Goal: Task Accomplishment & Management: Manage account settings

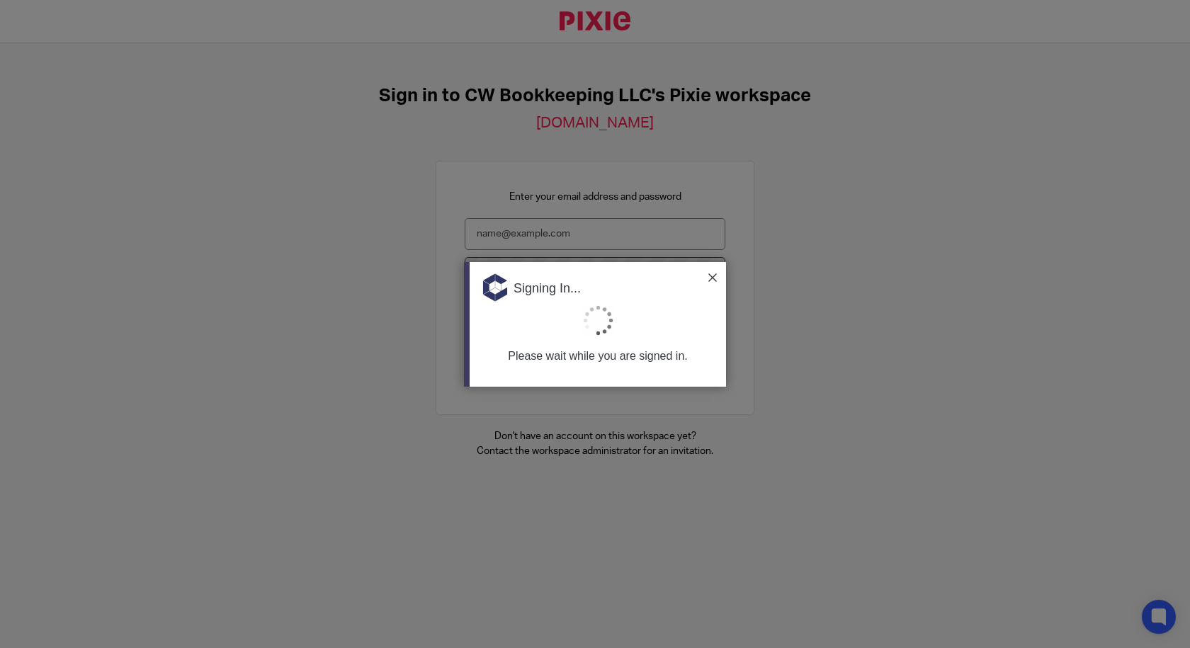
type input "[EMAIL_ADDRESS][DOMAIN_NAME]"
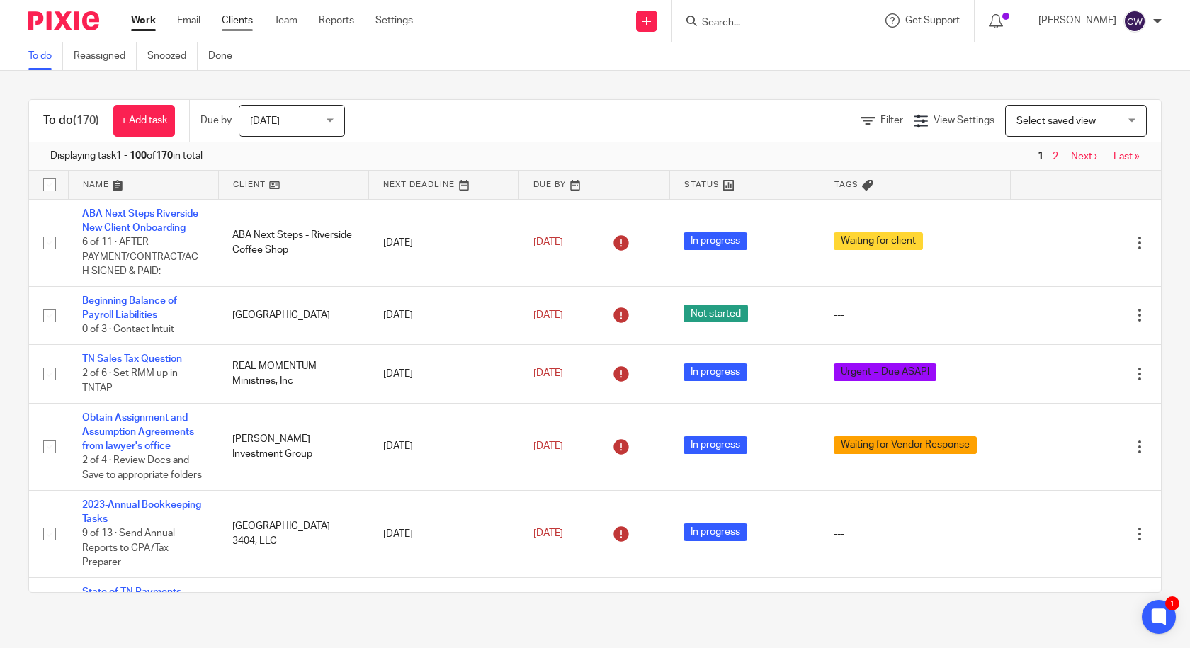
click at [236, 22] on link "Clients" at bounding box center [237, 20] width 31 height 14
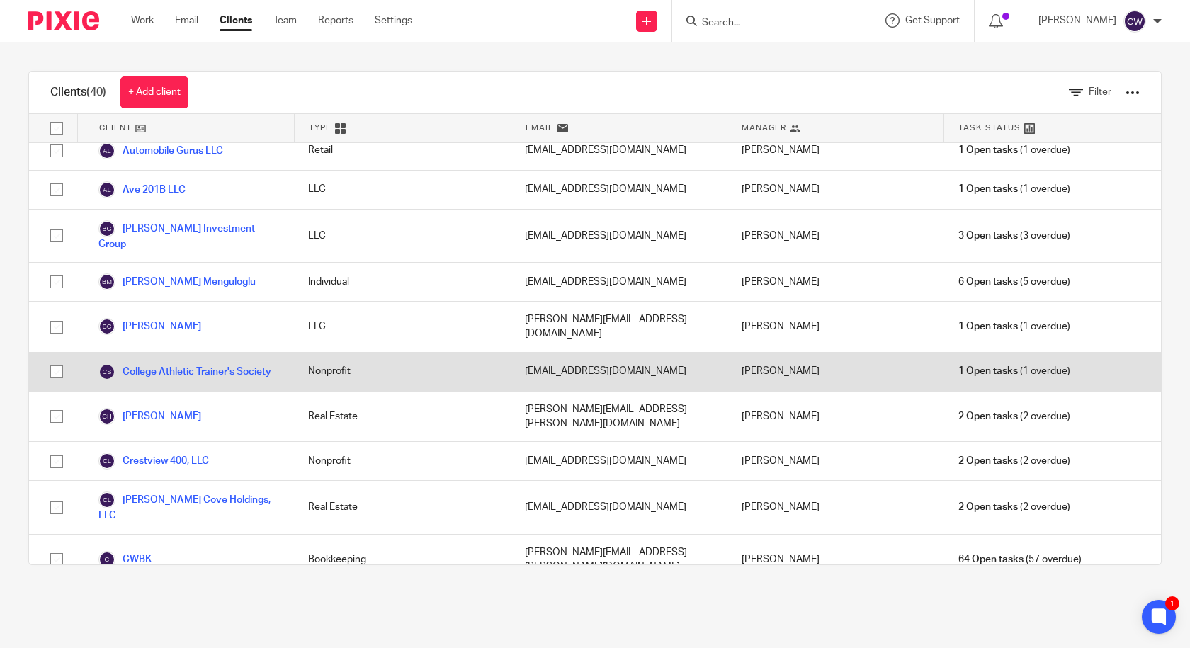
scroll to position [236, 0]
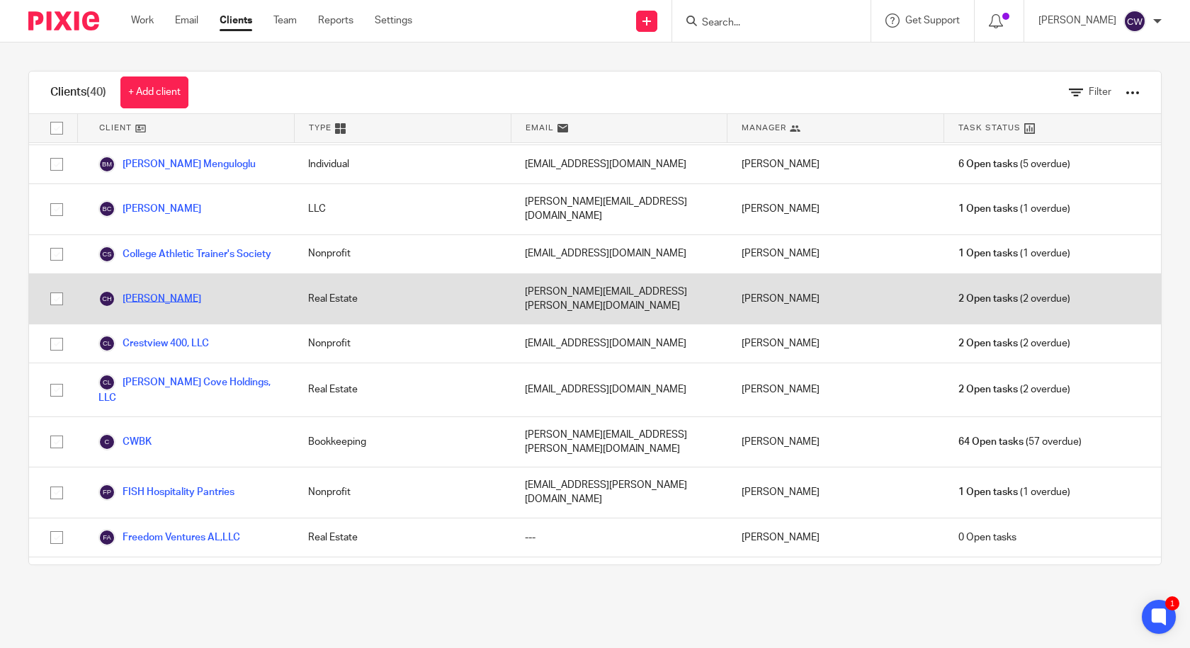
click at [140, 382] on div "1240 Old Weisgarber Road LLC Real Estate shking76@gmail.com Candance Weaver 3 O…" at bounding box center [594, 353] width 1131 height 421
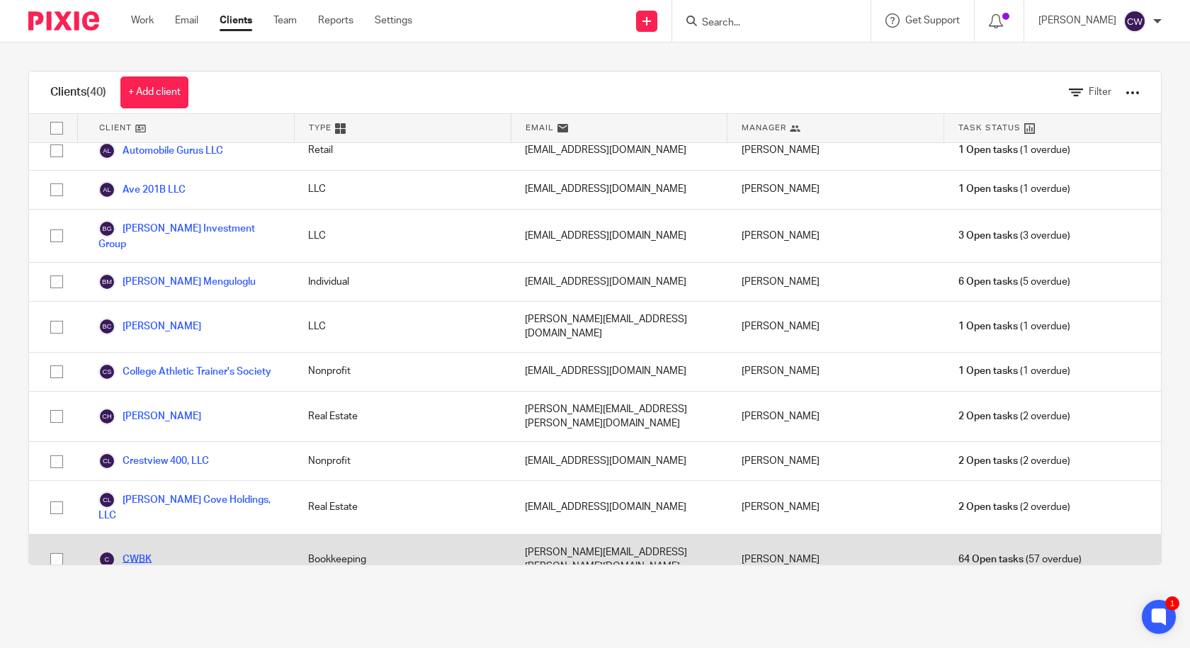
click at [139, 551] on link "CWBK" at bounding box center [124, 559] width 53 height 17
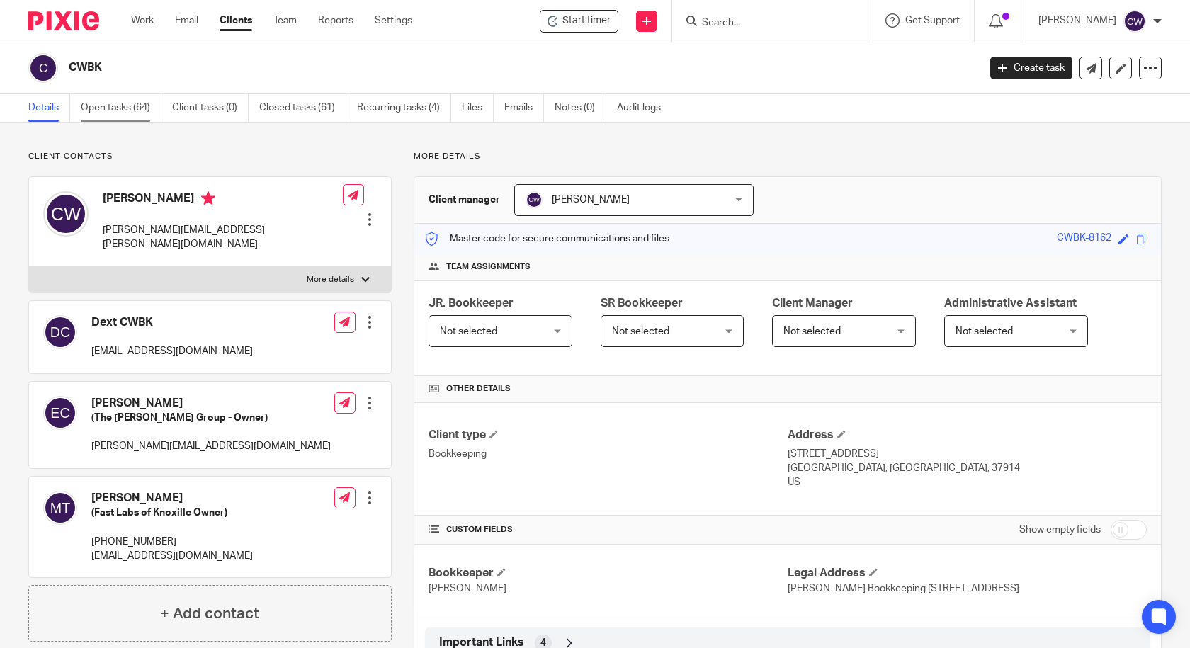
click at [115, 115] on link "Open tasks (64)" at bounding box center [121, 108] width 81 height 28
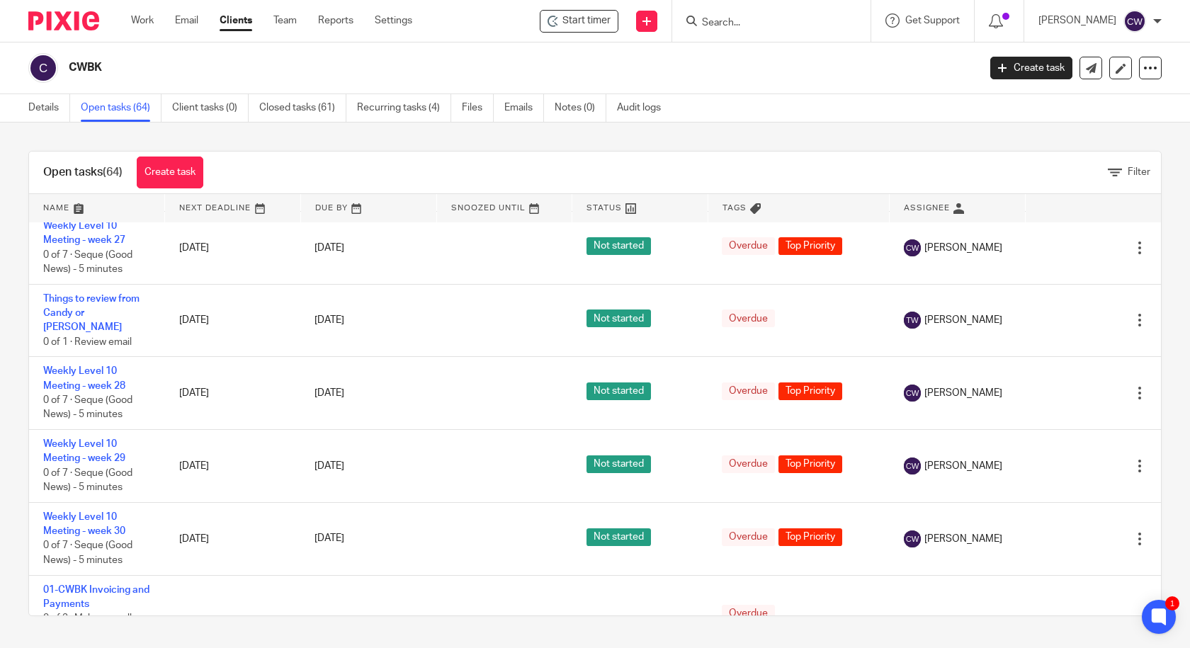
scroll to position [4239, 0]
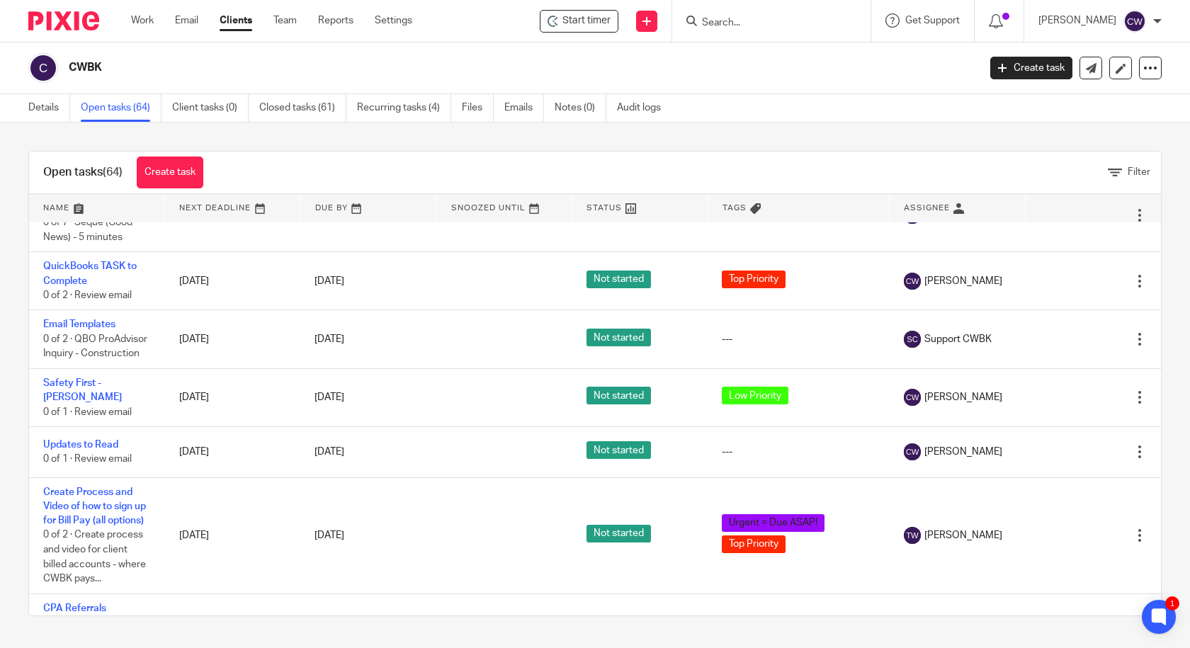
click at [737, 20] on input "Search" at bounding box center [763, 23] width 127 height 13
type input "o"
type input "e"
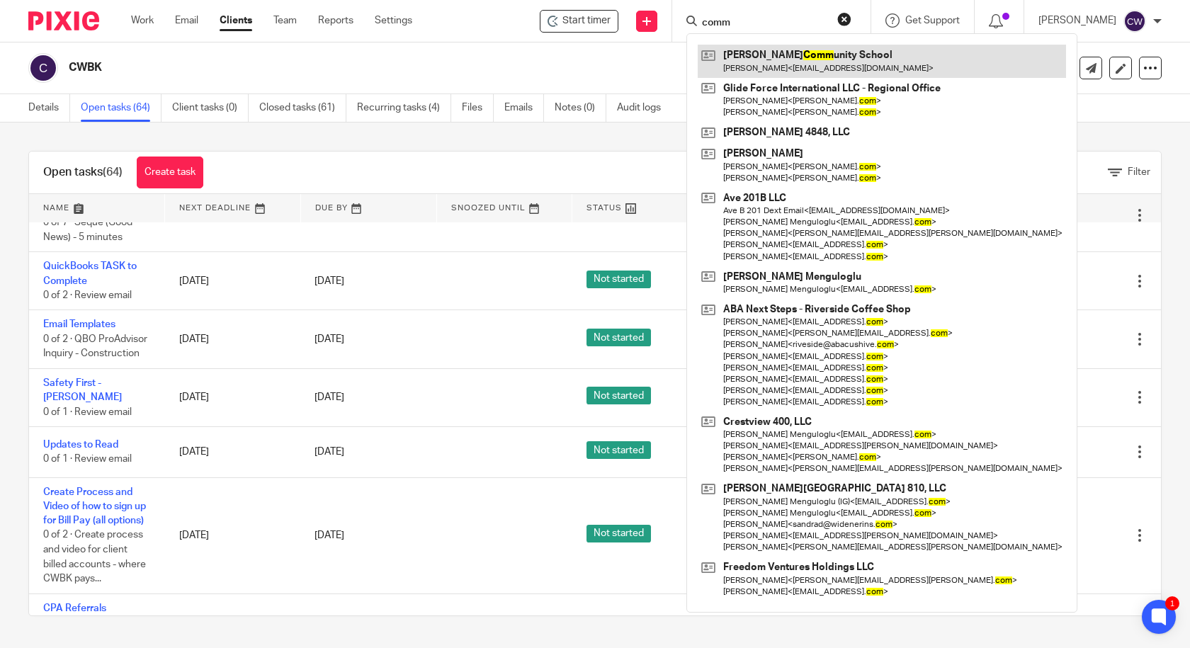
type input "comm"
click at [748, 56] on link at bounding box center [881, 61] width 368 height 33
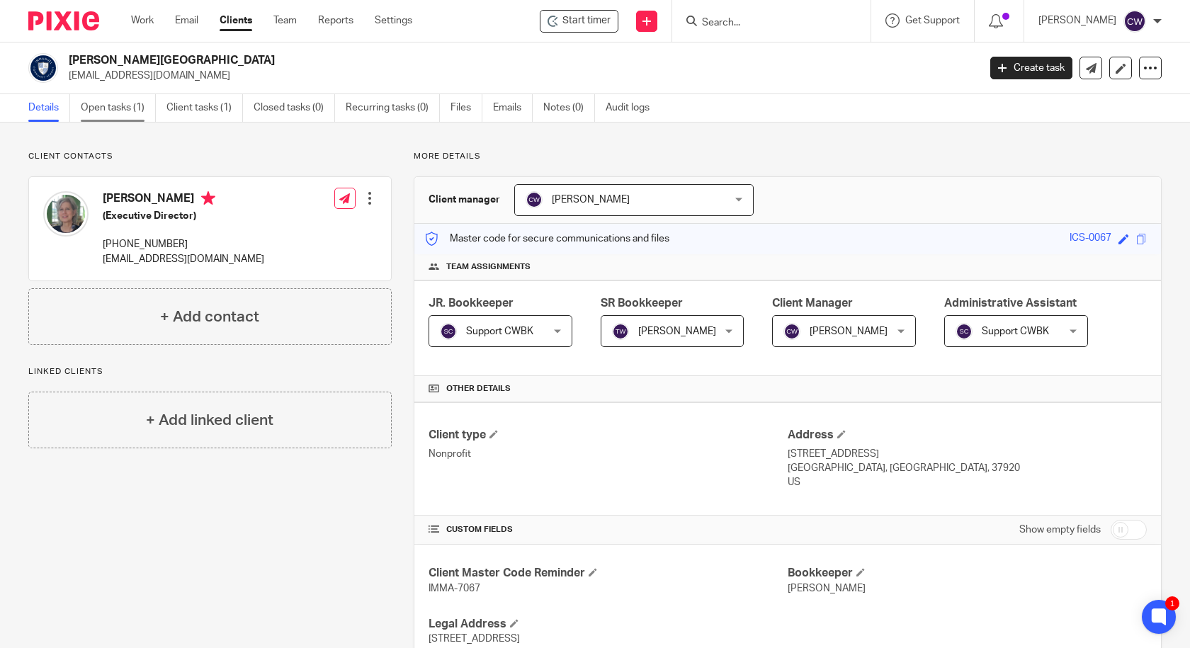
click at [110, 108] on link "Open tasks (1)" at bounding box center [118, 108] width 75 height 28
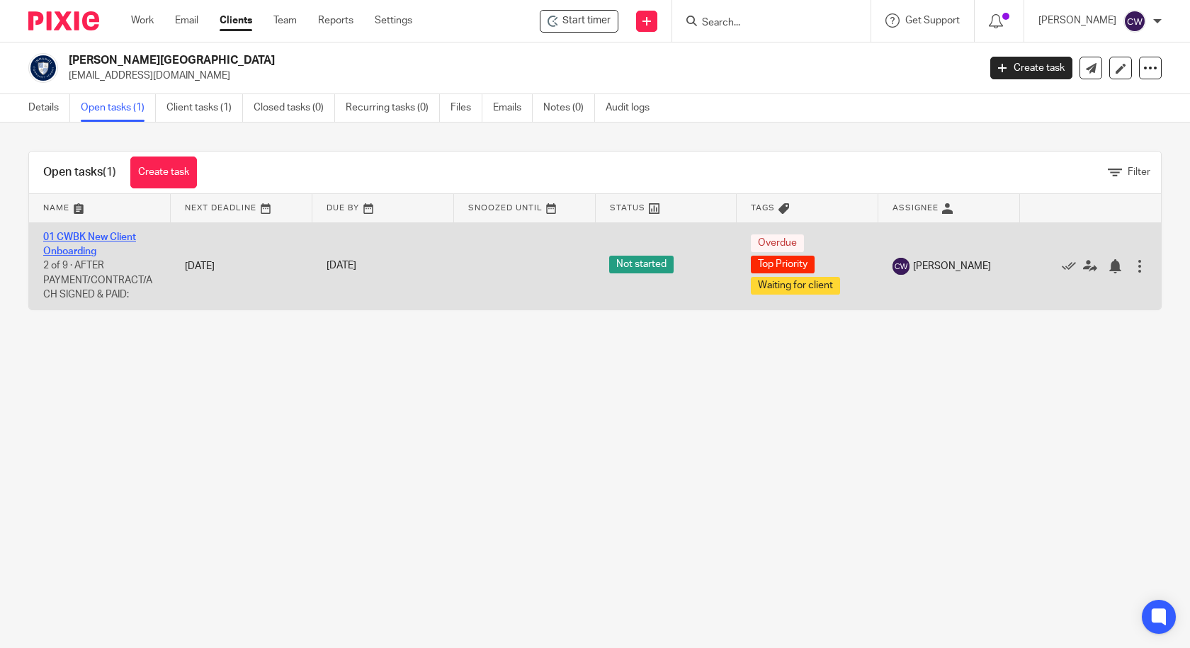
click at [81, 239] on link "01 CWBK New Client Onboarding" at bounding box center [89, 244] width 93 height 24
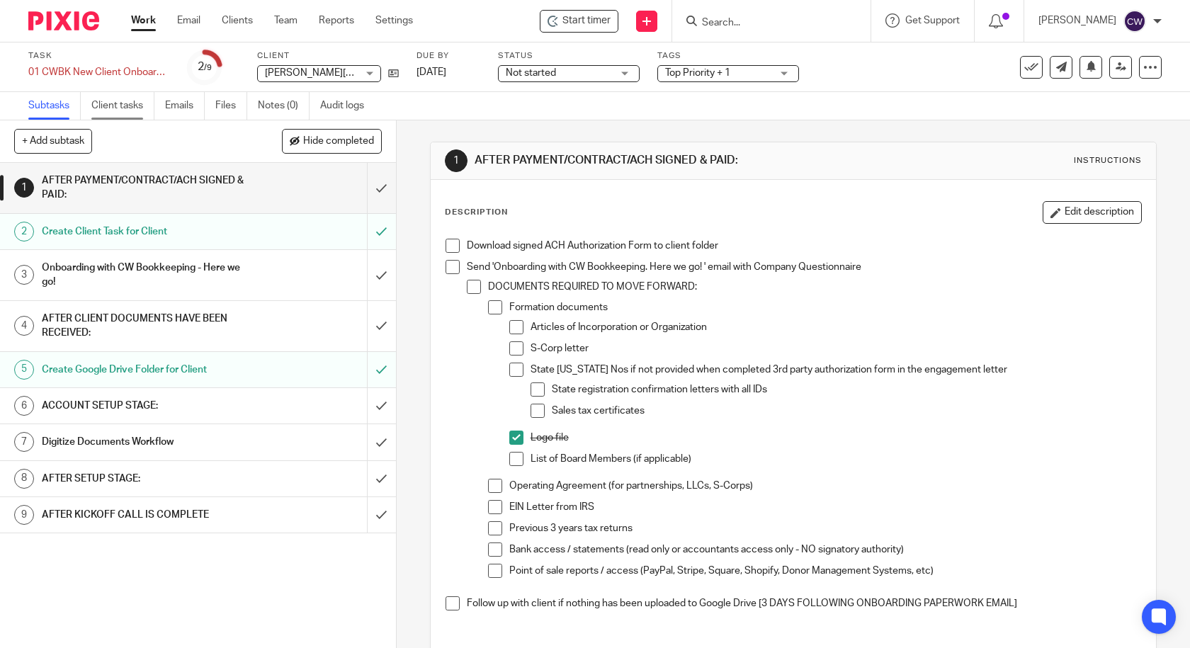
click at [115, 104] on link "Client tasks" at bounding box center [122, 106] width 63 height 28
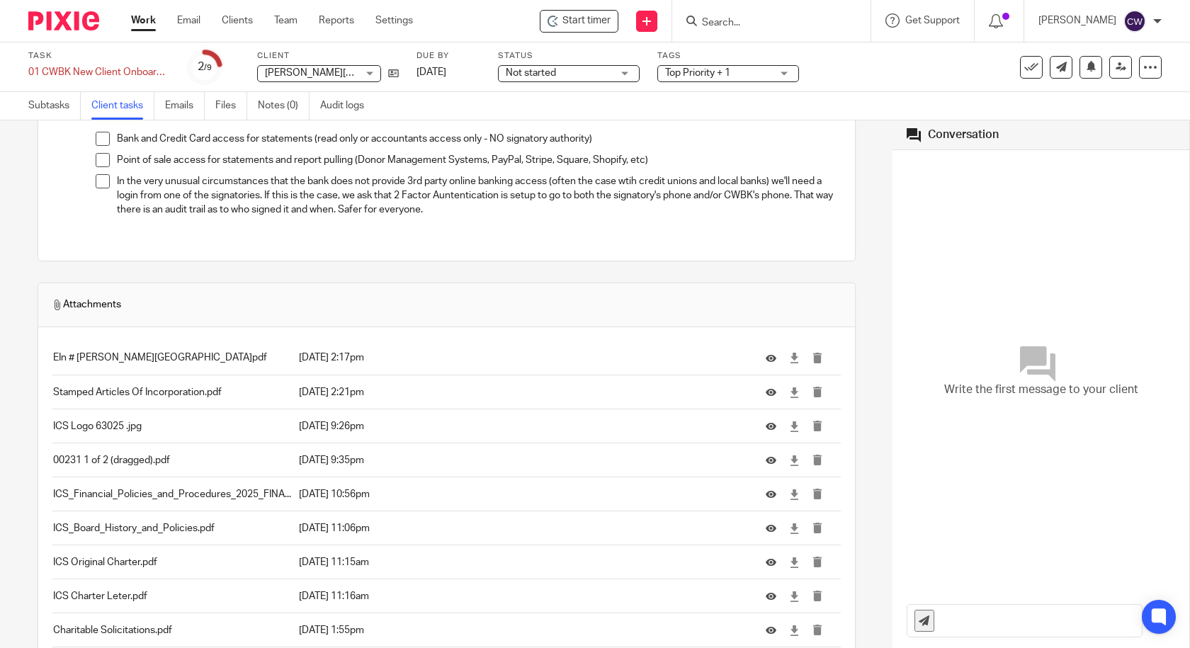
scroll to position [1062, 0]
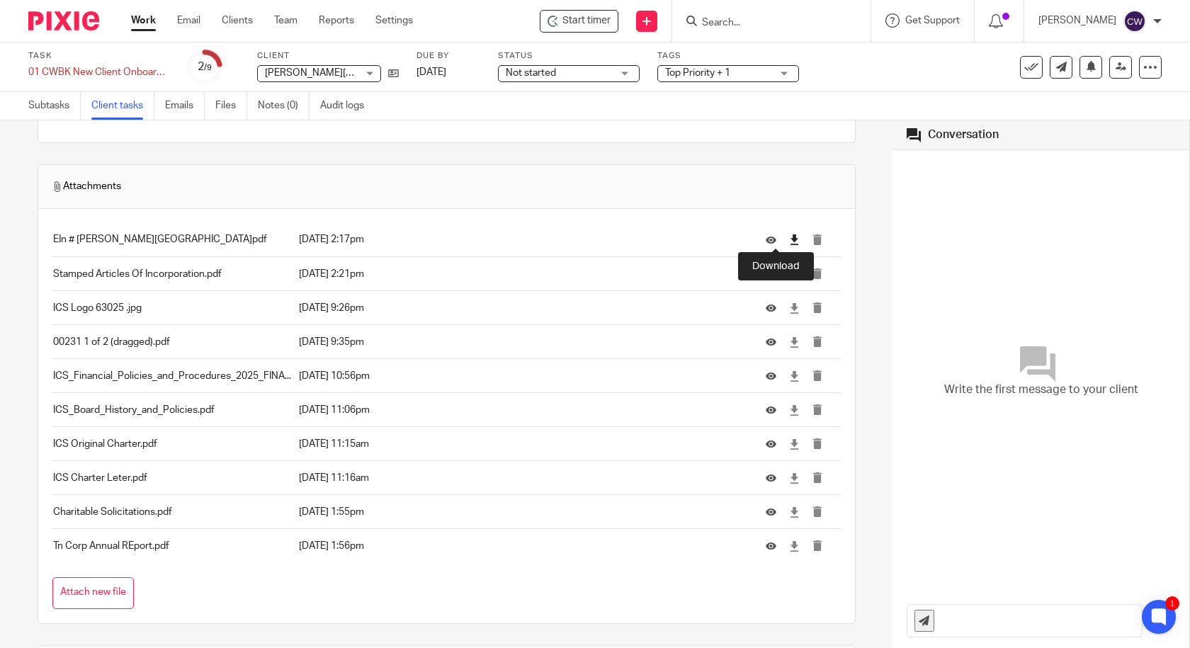
click at [789, 240] on icon at bounding box center [794, 239] width 11 height 11
click at [789, 277] on icon at bounding box center [794, 274] width 11 height 11
click at [789, 312] on icon at bounding box center [794, 308] width 11 height 11
click at [789, 376] on icon at bounding box center [794, 376] width 11 height 11
click at [789, 406] on icon at bounding box center [794, 410] width 11 height 11
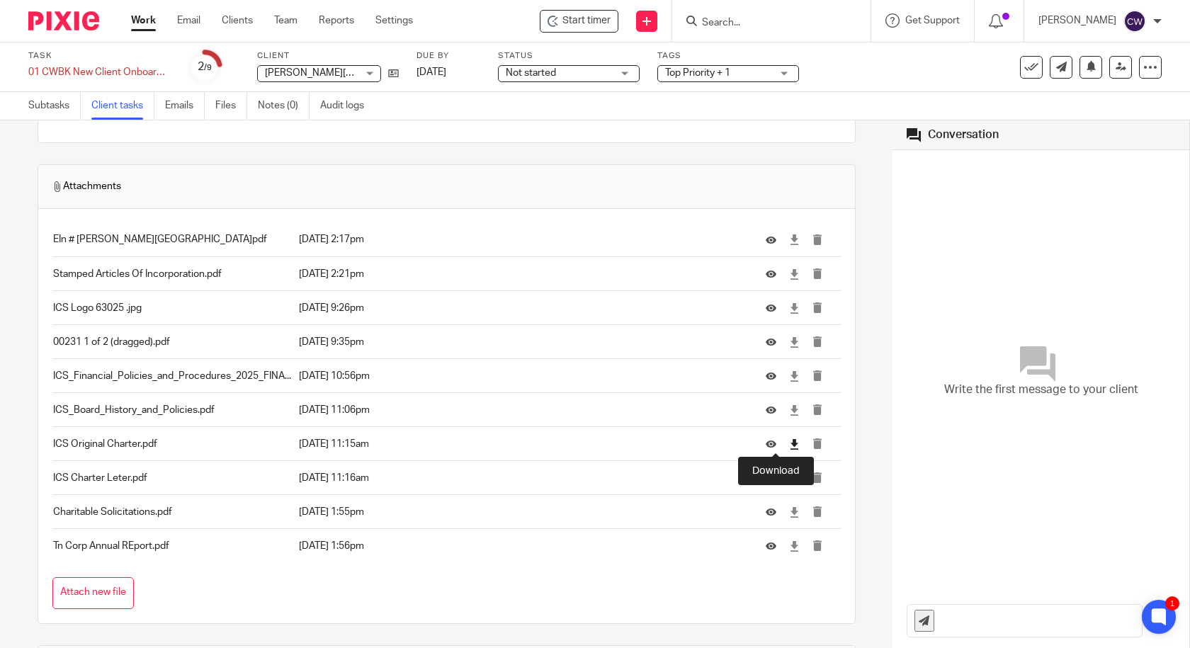
click at [789, 443] on icon at bounding box center [794, 444] width 11 height 11
click at [789, 474] on icon at bounding box center [794, 478] width 11 height 11
click at [789, 508] on icon at bounding box center [794, 512] width 11 height 11
click at [789, 542] on icon at bounding box center [794, 546] width 11 height 11
click at [56, 112] on link "Subtasks" at bounding box center [54, 106] width 52 height 28
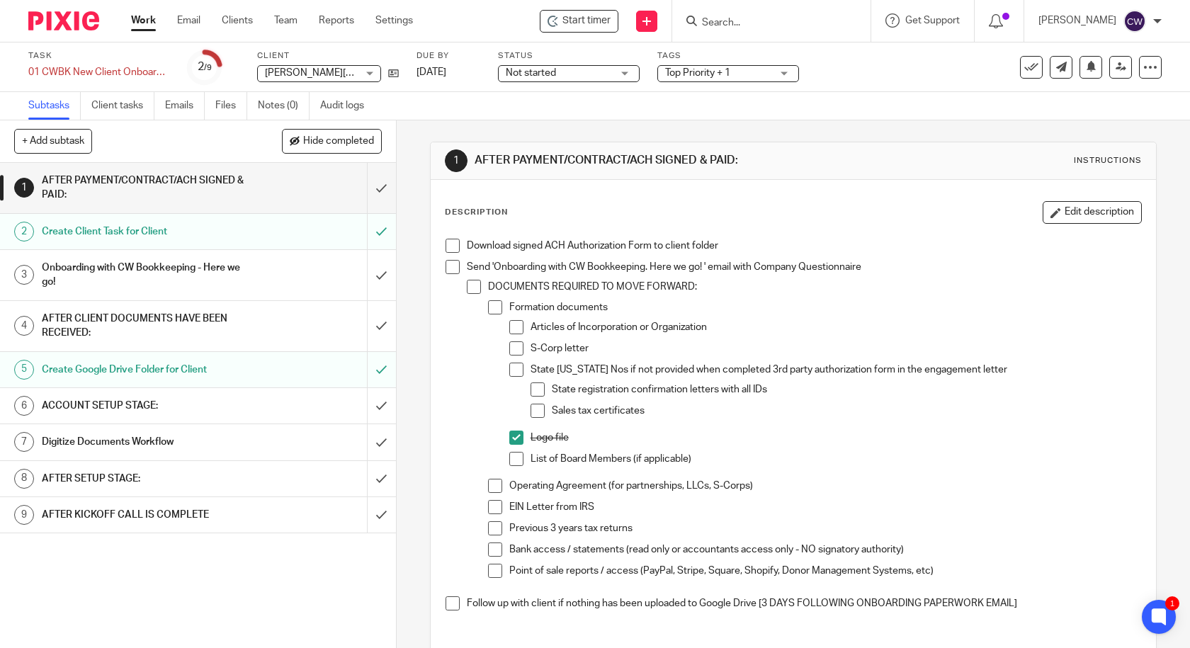
click at [117, 268] on h1 "Onboarding with CW Bookkeeping - Here we go!" at bounding box center [145, 275] width 207 height 36
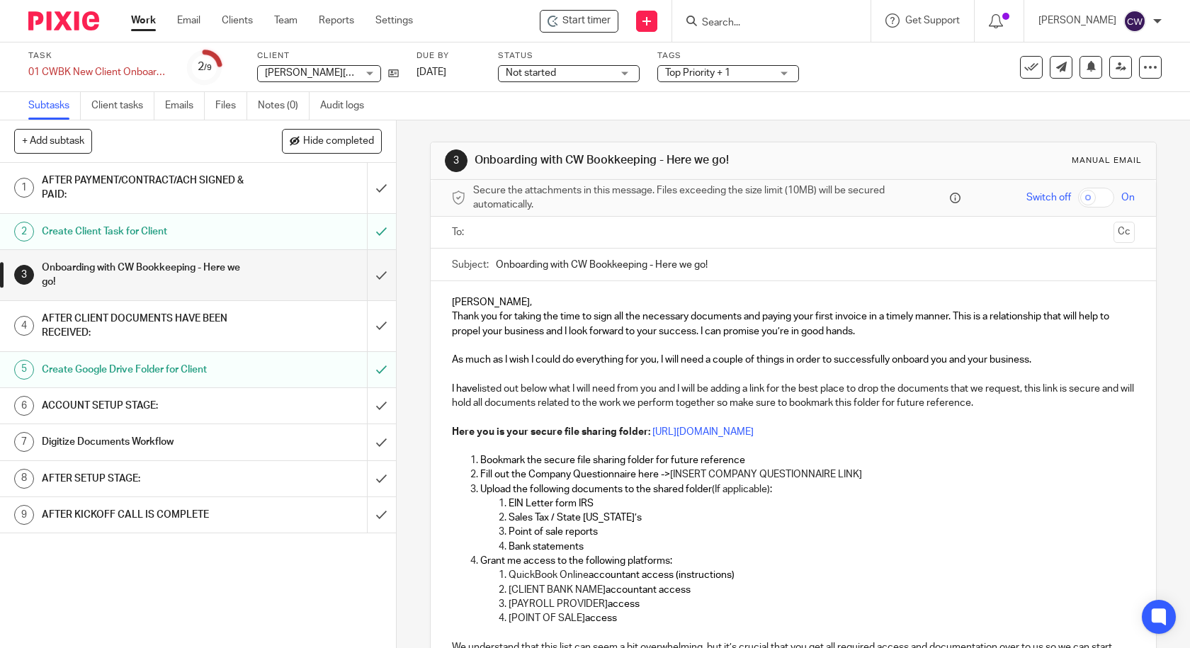
click at [93, 230] on h1 "Create Client Task for Client" at bounding box center [145, 231] width 207 height 21
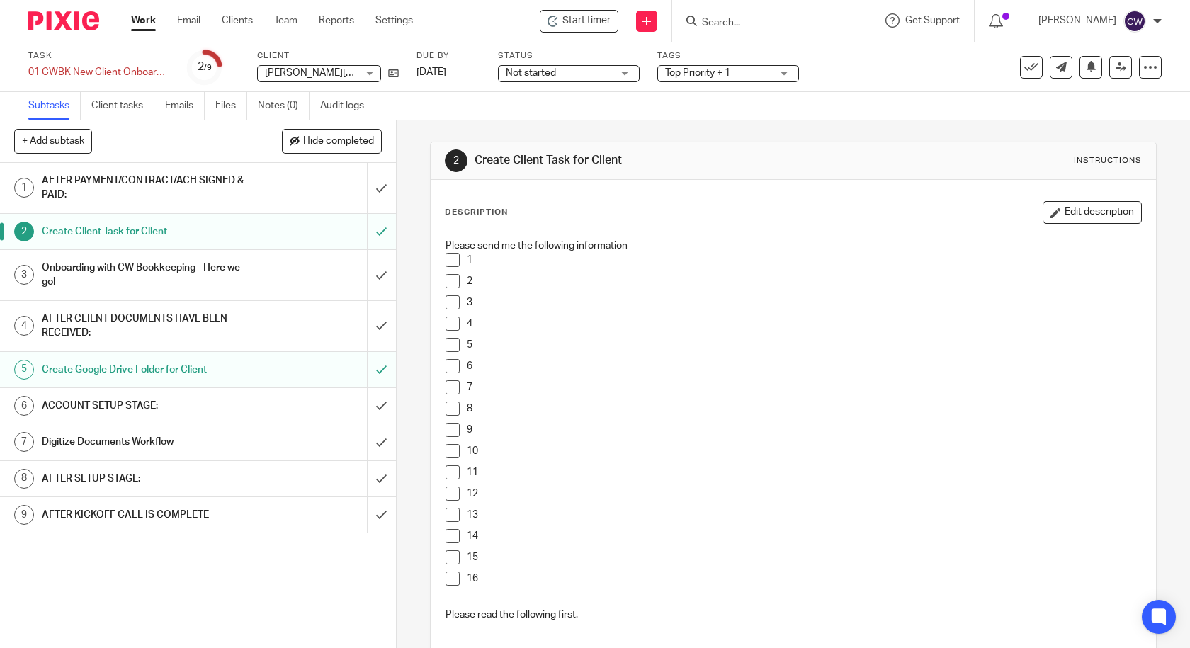
click at [115, 195] on h1 "AFTER PAYMENT/CONTRACT/ACH SIGNED & PAID:" at bounding box center [145, 188] width 207 height 36
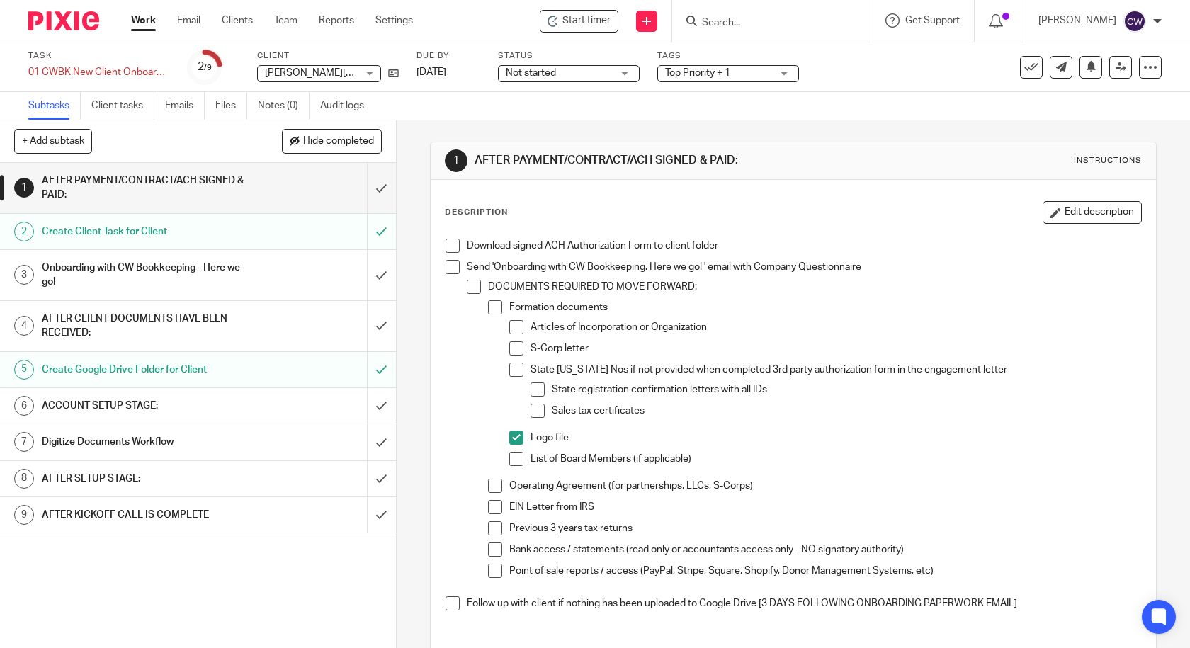
click at [513, 328] on span at bounding box center [516, 327] width 14 height 14
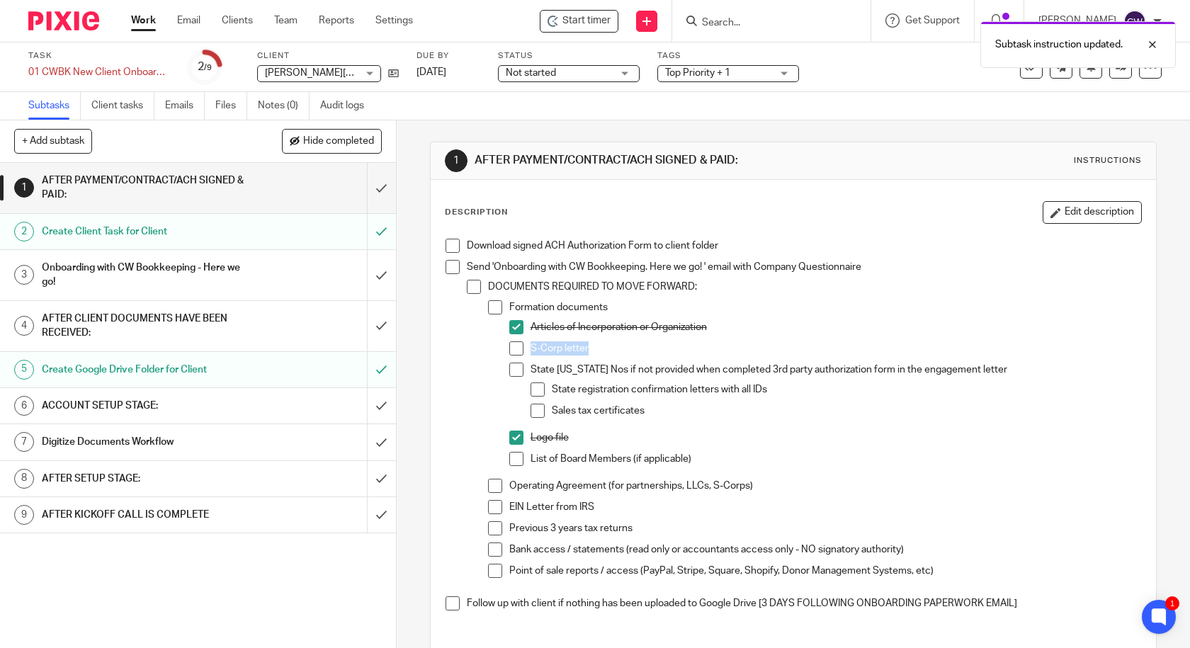
drag, startPoint x: 557, startPoint y: 353, endPoint x: 461, endPoint y: 353, distance: 96.3
click at [461, 353] on li "Send 'Onboarding with CW Bookkeeping. Here we go! ' email with Company Question…" at bounding box center [793, 428] width 696 height 336
click at [1050, 215] on button "Edit description" at bounding box center [1091, 212] width 99 height 23
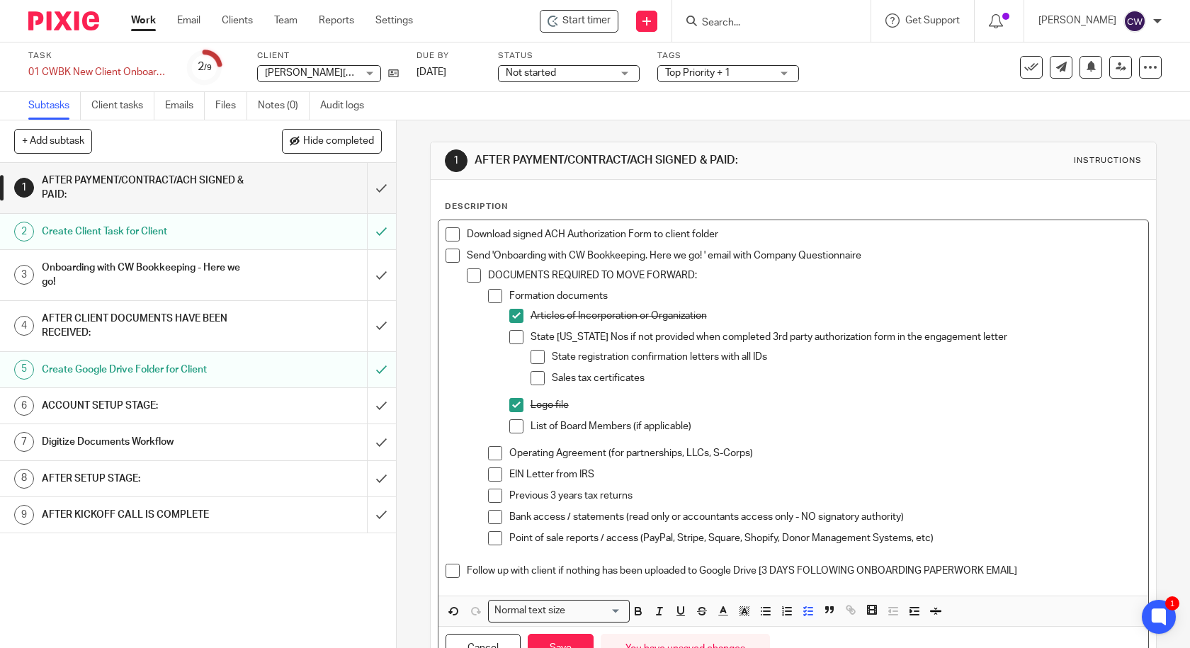
click at [514, 430] on span at bounding box center [516, 426] width 14 height 14
drag, startPoint x: 726, startPoint y: 456, endPoint x: 506, endPoint y: 456, distance: 220.9
click at [509, 456] on p "Operating Agreement (for partnerships, LLCs, S-Corps)" at bounding box center [825, 453] width 632 height 14
click at [492, 460] on span at bounding box center [495, 453] width 14 height 14
click at [597, 453] on p "Accounting Policy" at bounding box center [825, 453] width 632 height 14
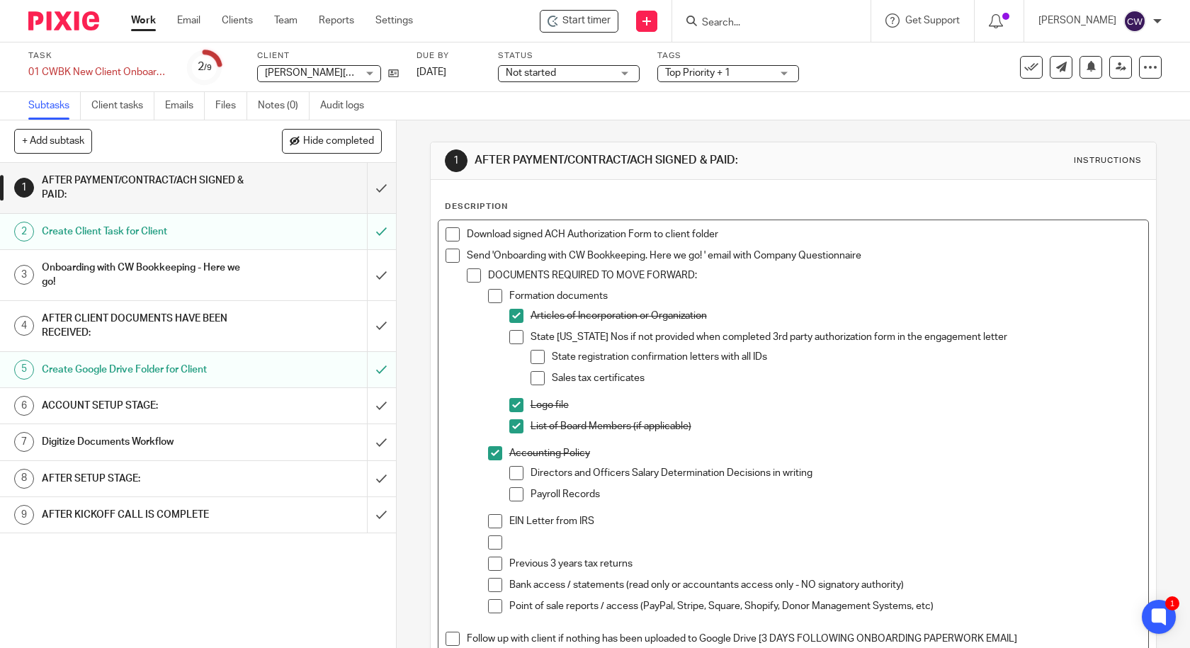
click at [617, 492] on p "Payroll Records" at bounding box center [835, 494] width 611 height 14
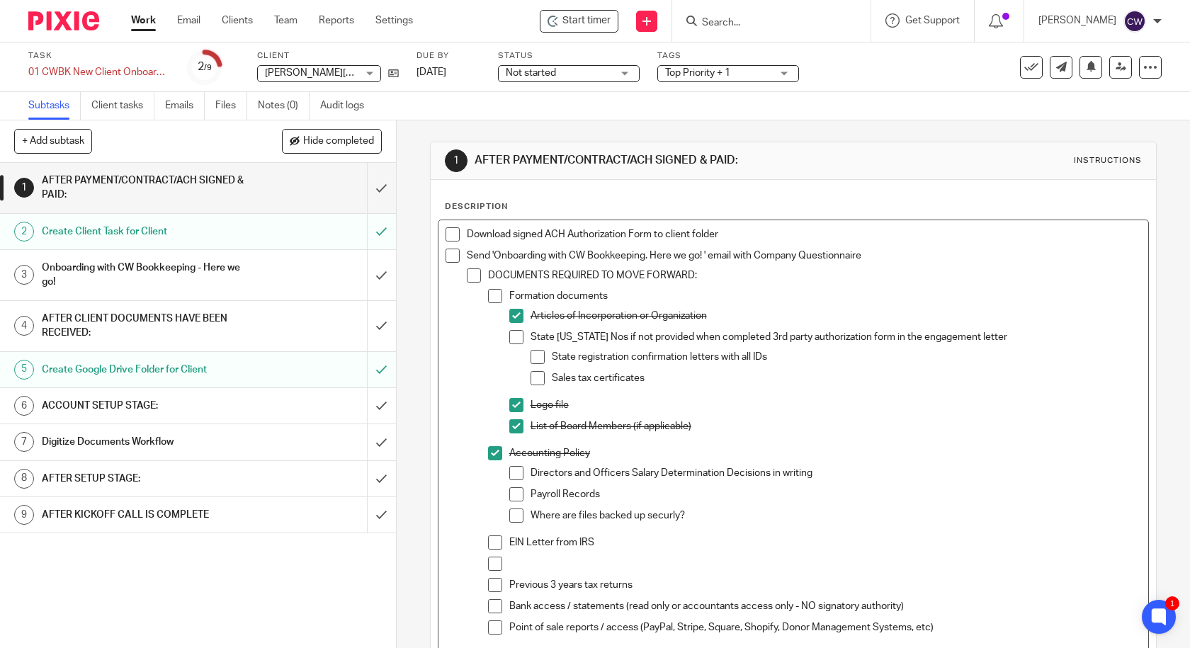
click at [707, 516] on p "Where are files backed up securly?" at bounding box center [835, 515] width 611 height 14
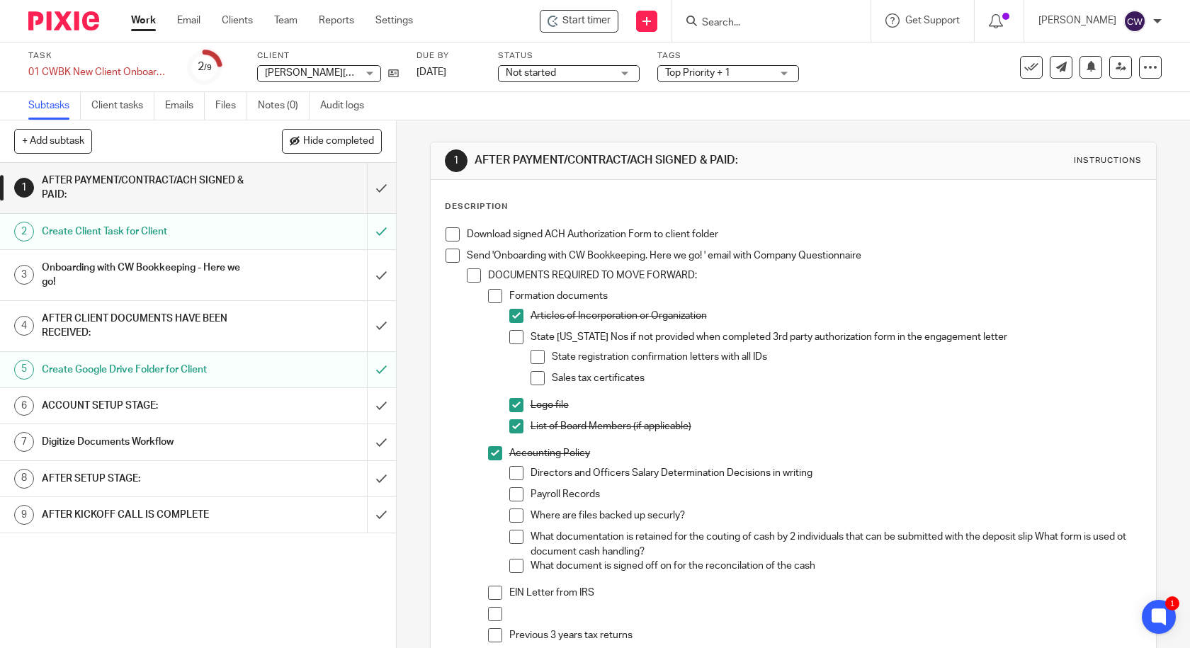
drag, startPoint x: 490, startPoint y: 596, endPoint x: 442, endPoint y: 576, distance: 52.3
click at [490, 596] on span at bounding box center [495, 593] width 14 height 14
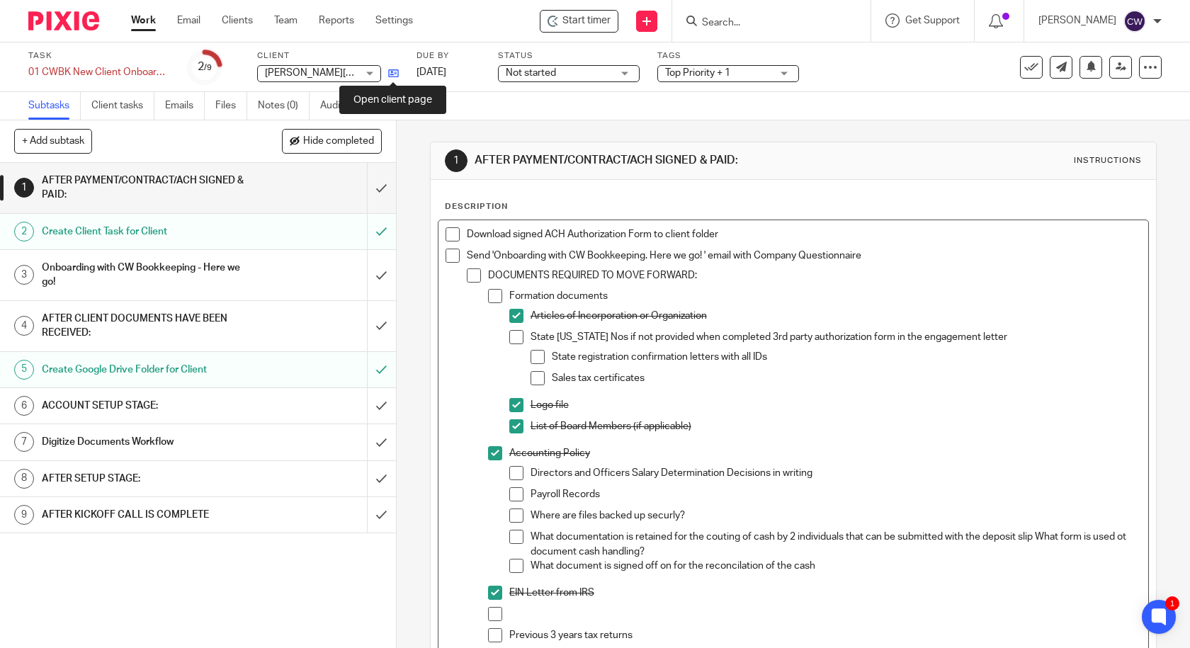
click at [396, 72] on icon at bounding box center [393, 73] width 11 height 11
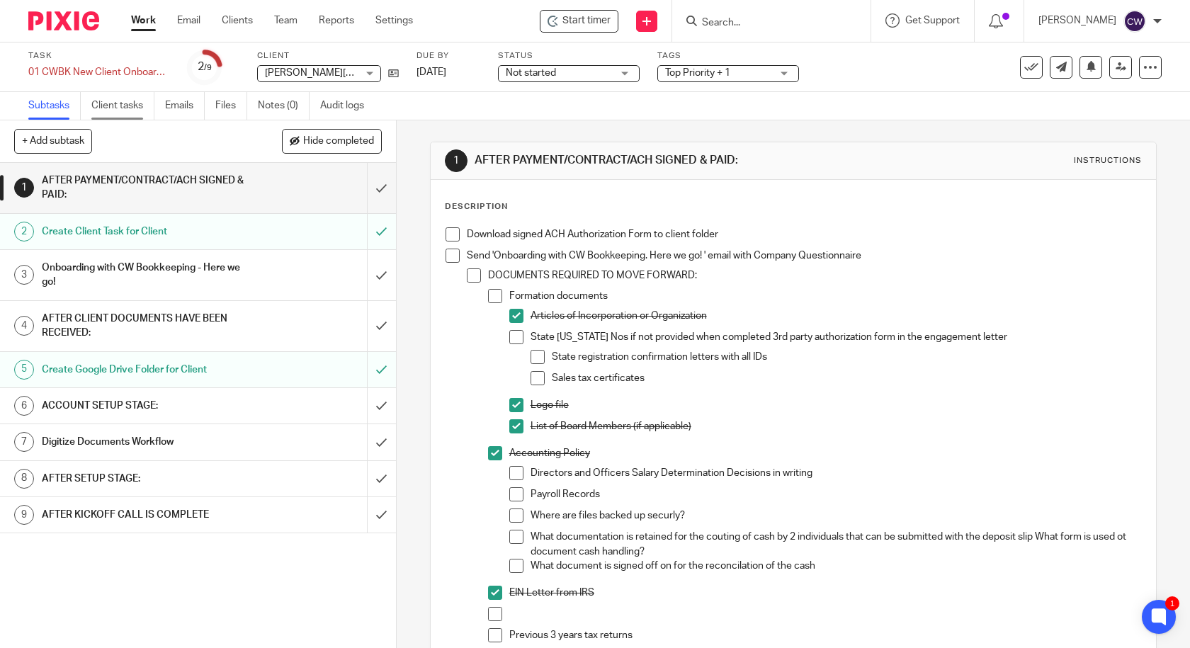
click at [132, 103] on link "Client tasks" at bounding box center [122, 106] width 63 height 28
click at [532, 353] on span at bounding box center [537, 357] width 14 height 14
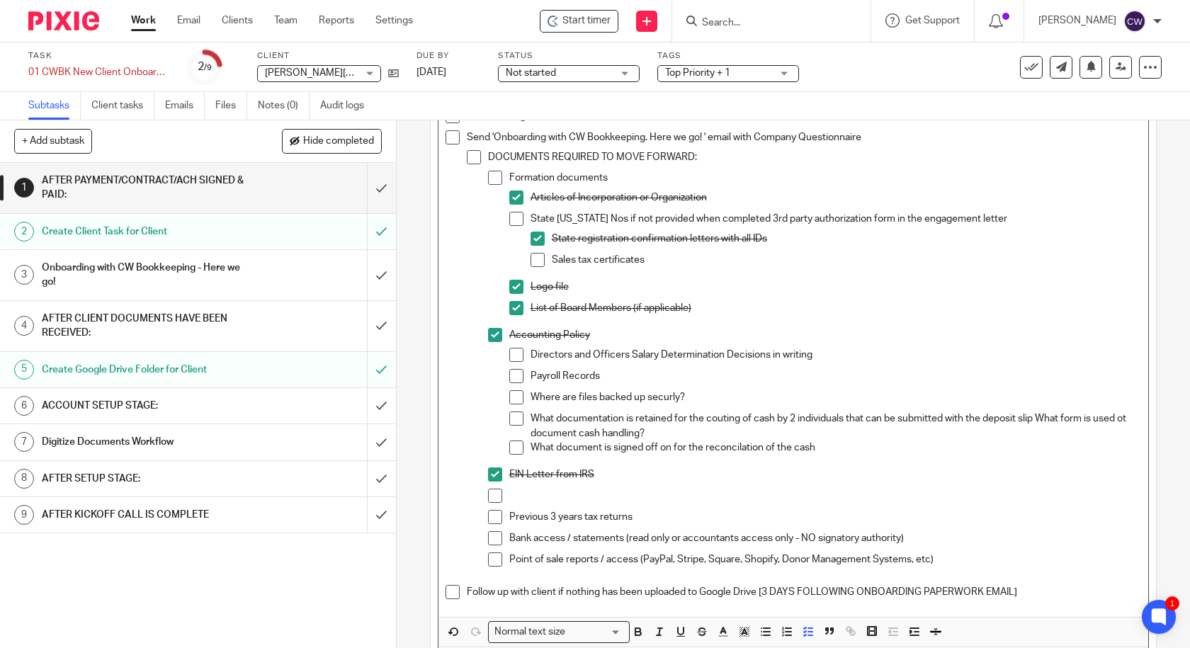
scroll to position [206, 0]
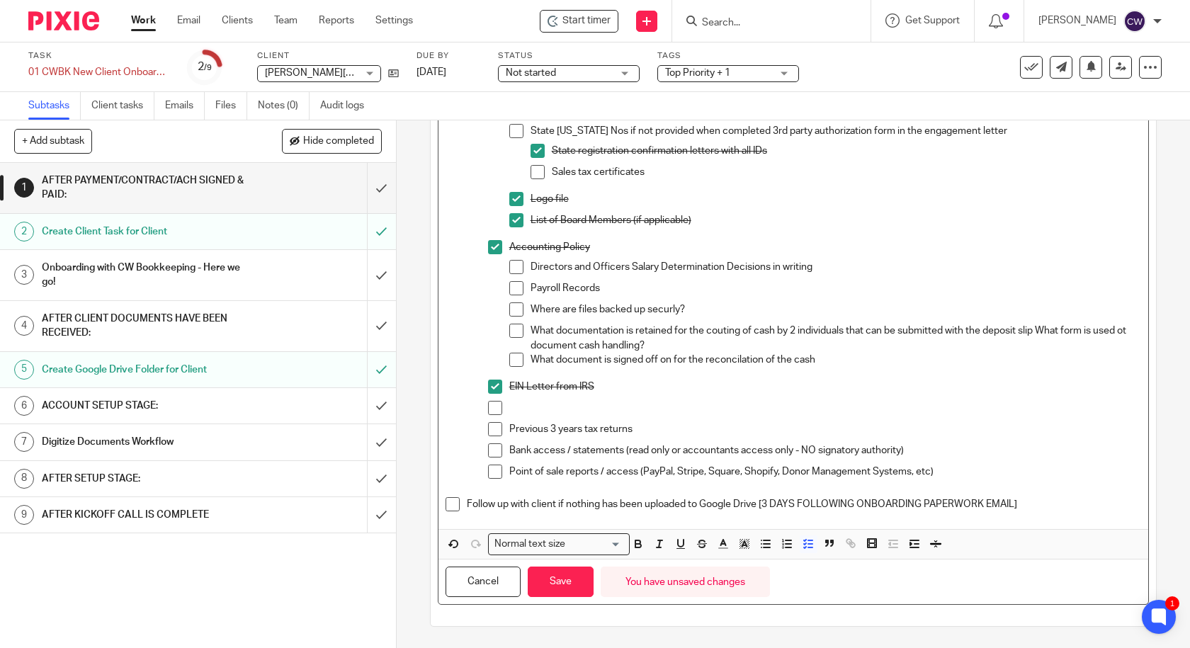
click at [512, 412] on p at bounding box center [825, 408] width 632 height 14
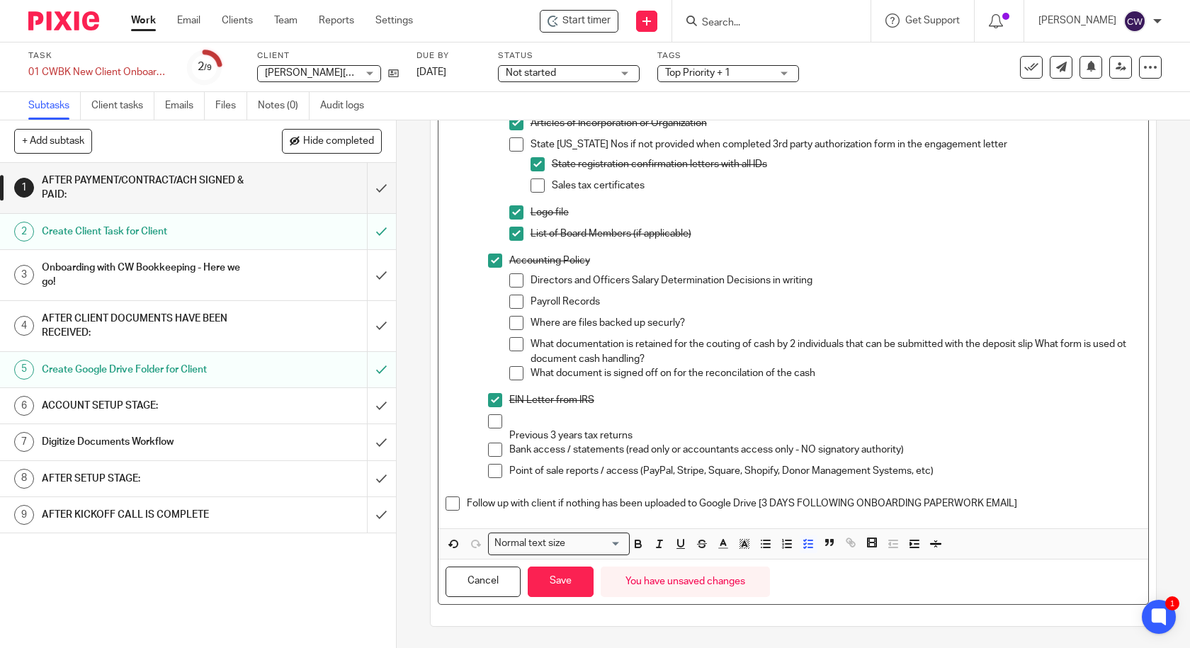
scroll to position [185, 0]
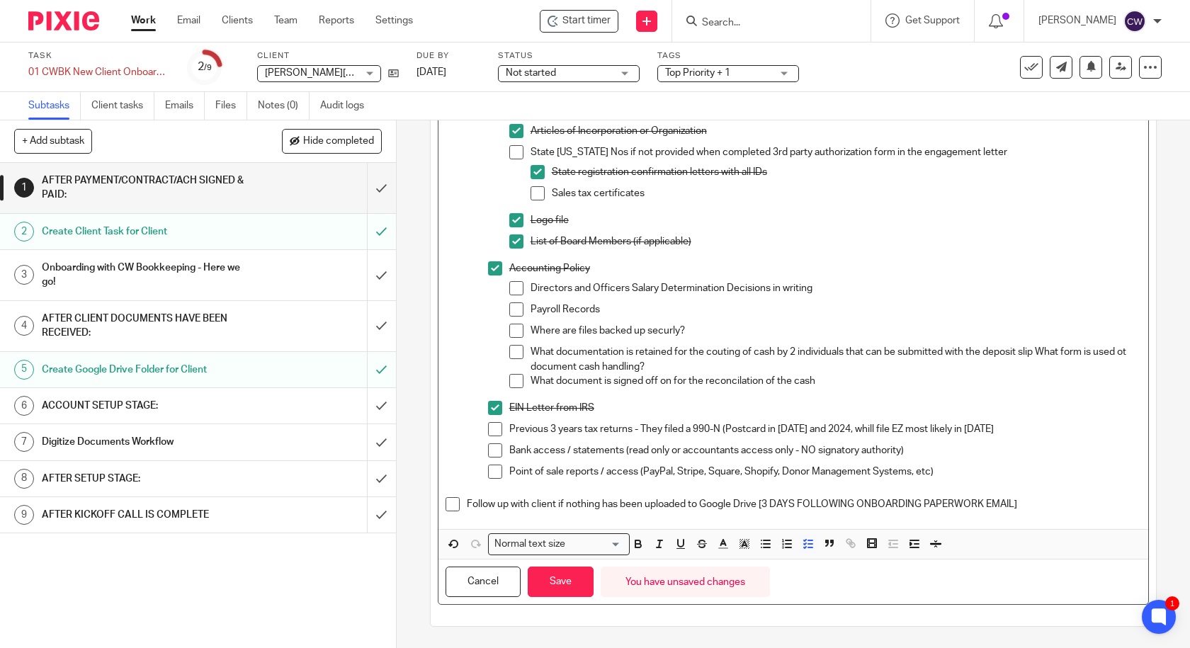
click at [926, 450] on p "Bank access / statements (read only or accountants access only - NO signatory a…" at bounding box center [825, 450] width 632 height 14
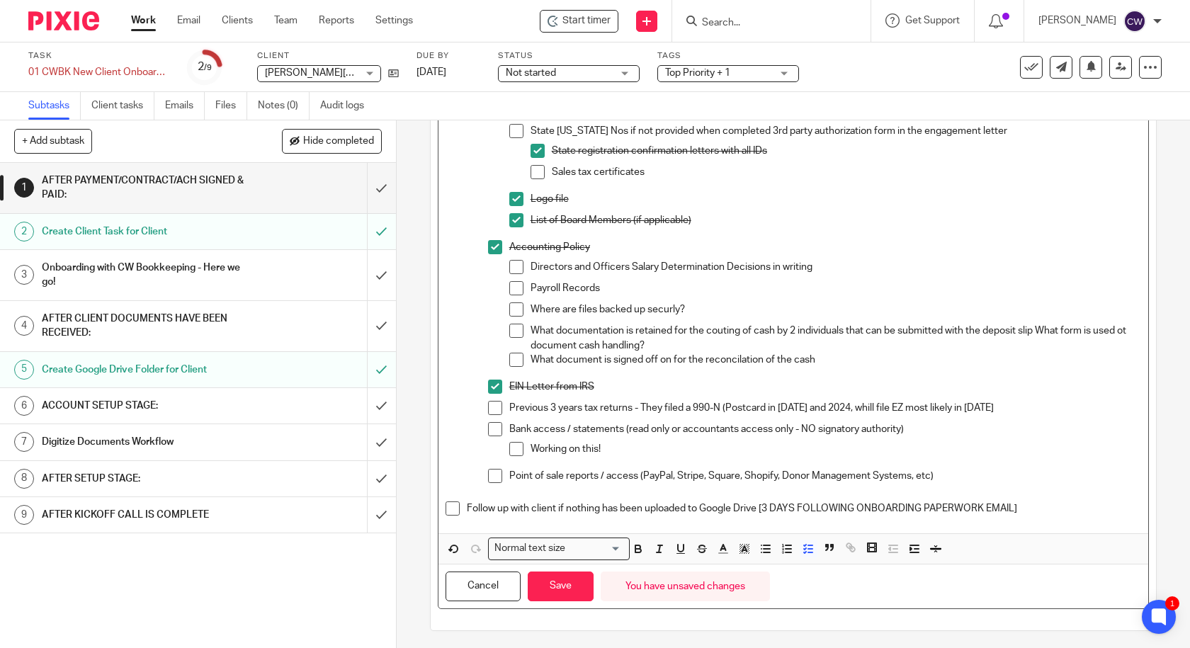
scroll to position [210, 0]
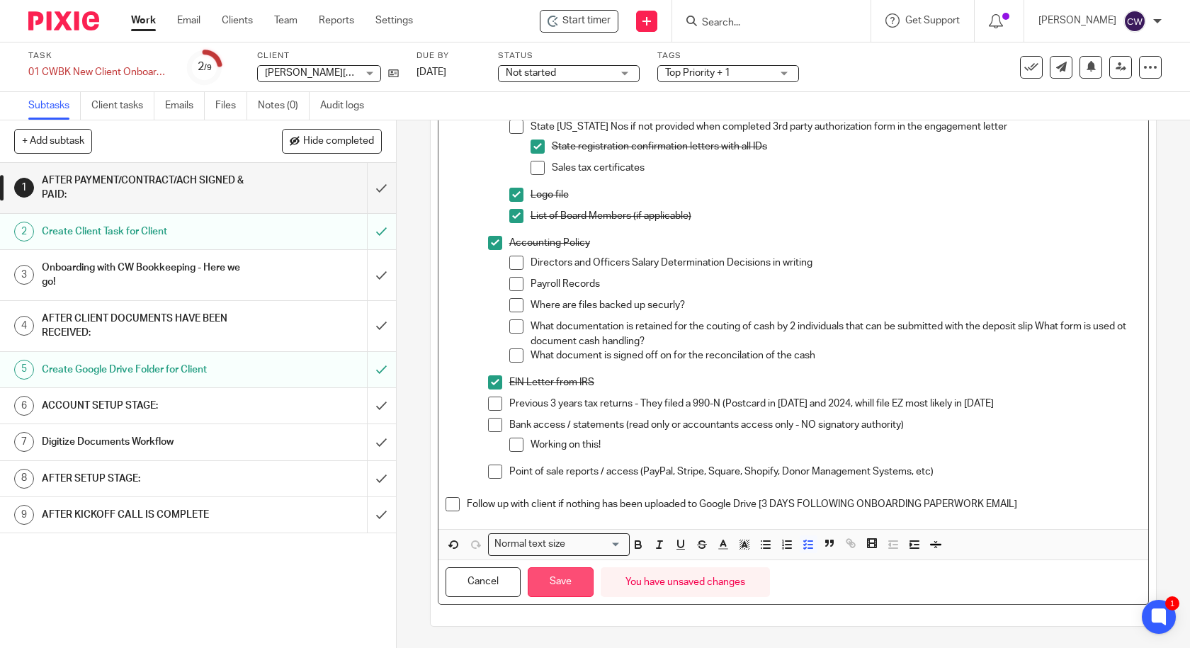
click at [559, 584] on button "Save" at bounding box center [561, 582] width 66 height 30
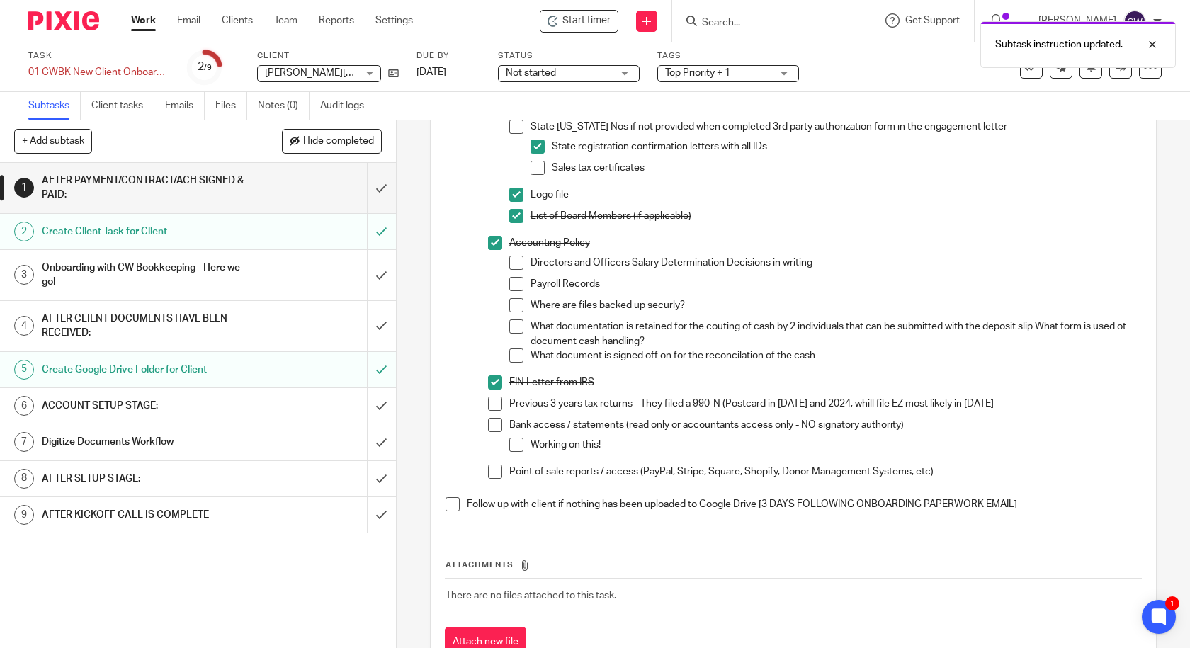
scroll to position [0, 0]
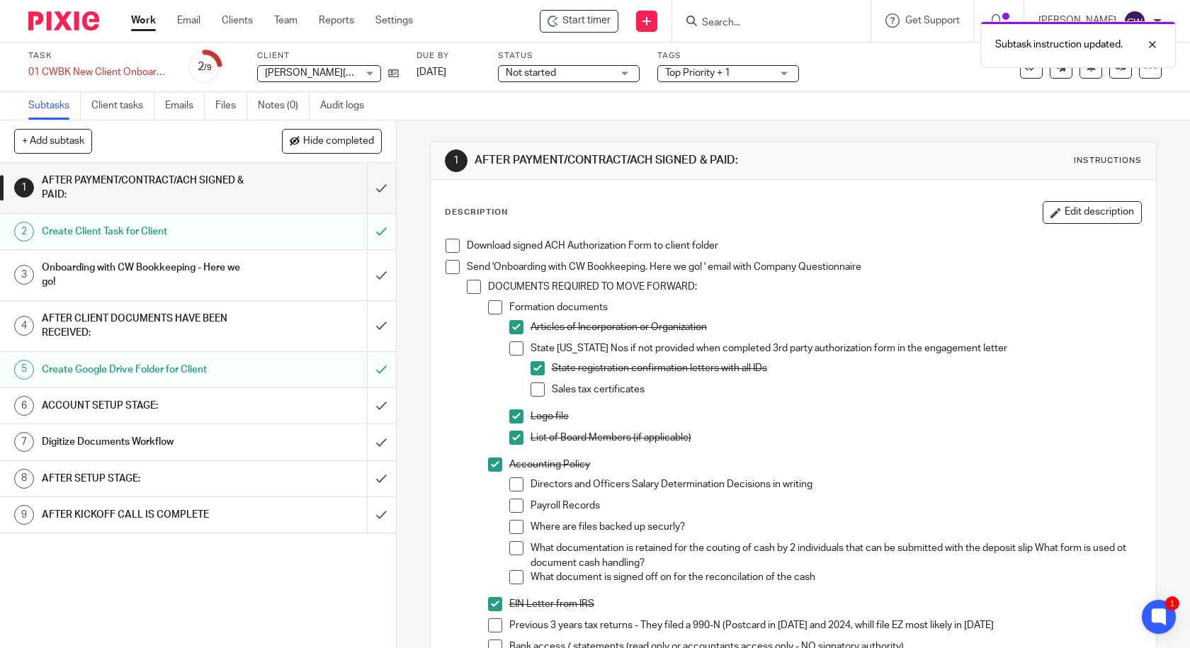
click at [513, 346] on span at bounding box center [516, 348] width 14 height 14
click at [489, 307] on span at bounding box center [495, 307] width 14 height 14
click at [173, 271] on h1 "Onboarding with CW Bookkeeping - Here we go!" at bounding box center [145, 275] width 207 height 36
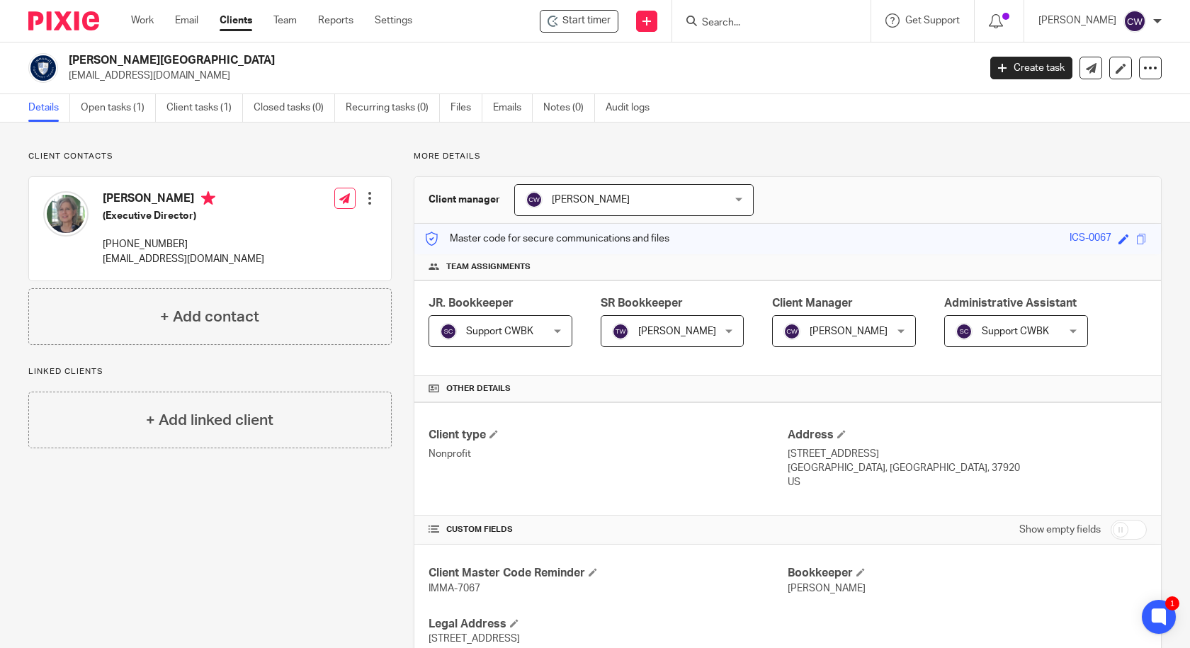
click at [1110, 535] on input "checkbox" at bounding box center [1128, 530] width 36 height 20
checkbox input "true"
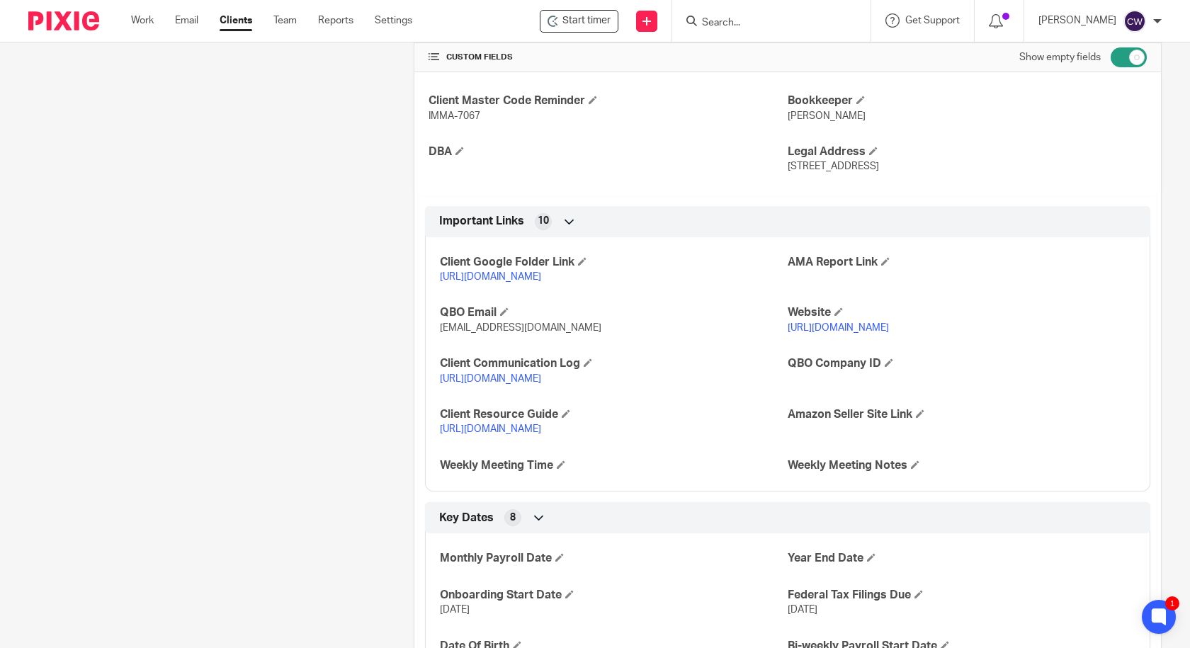
scroll to position [590, 0]
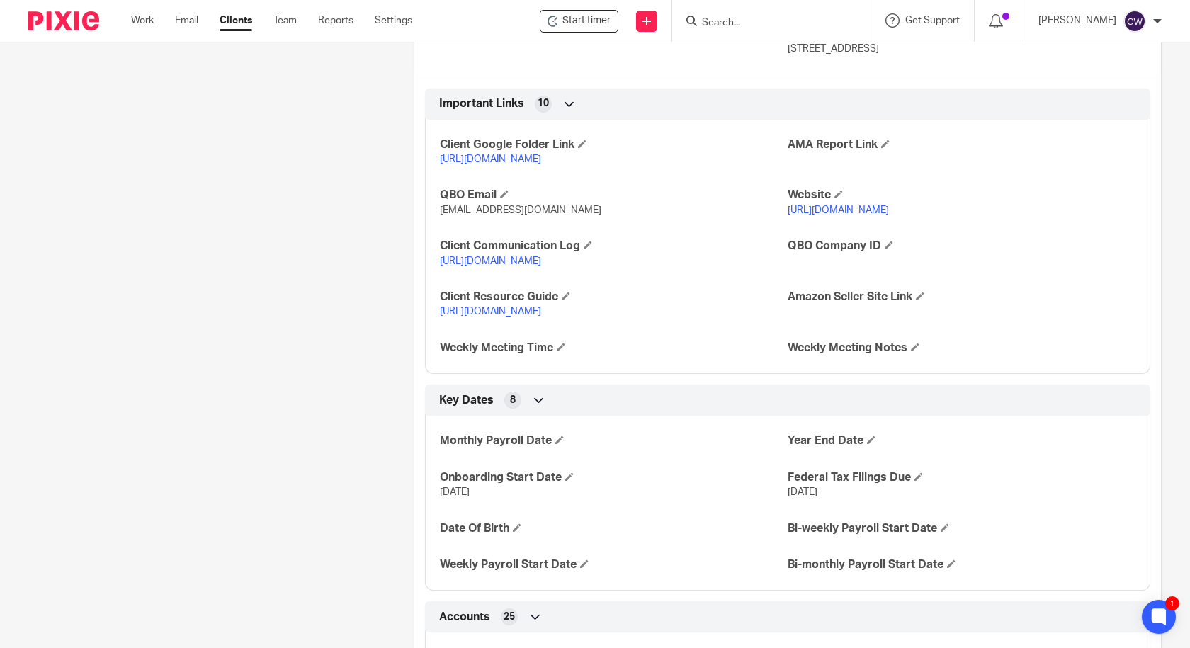
click at [535, 407] on icon at bounding box center [539, 400] width 14 height 14
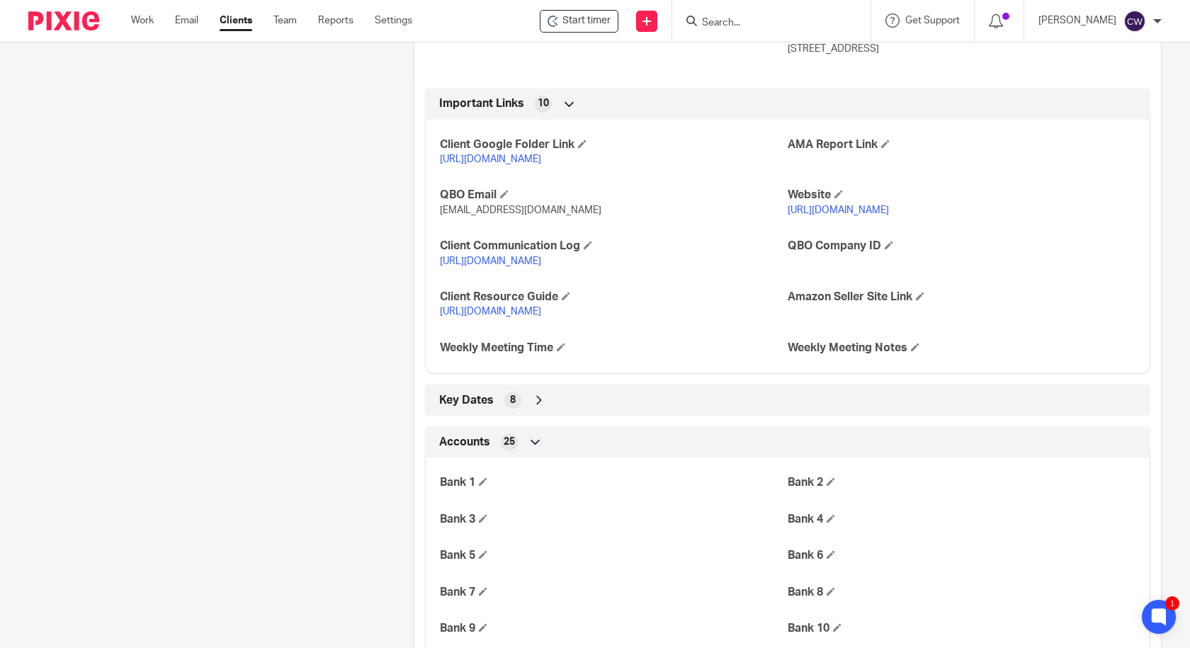
click at [535, 407] on icon at bounding box center [539, 400] width 14 height 14
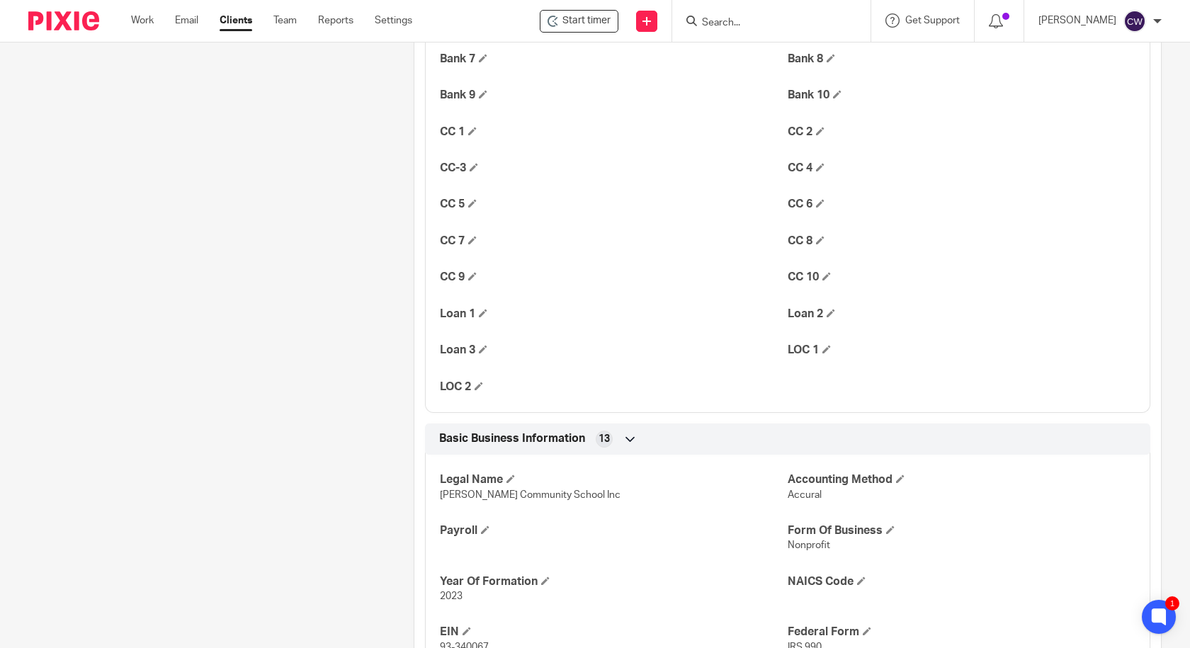
scroll to position [1416, 0]
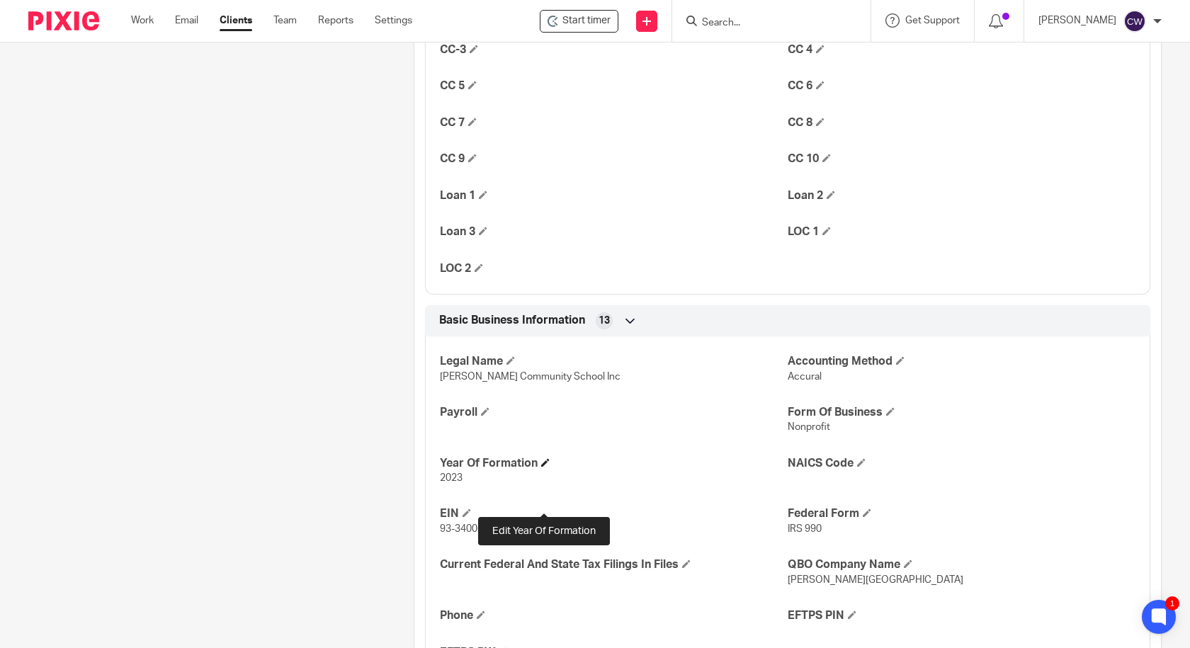
click at [542, 467] on span at bounding box center [545, 462] width 8 height 8
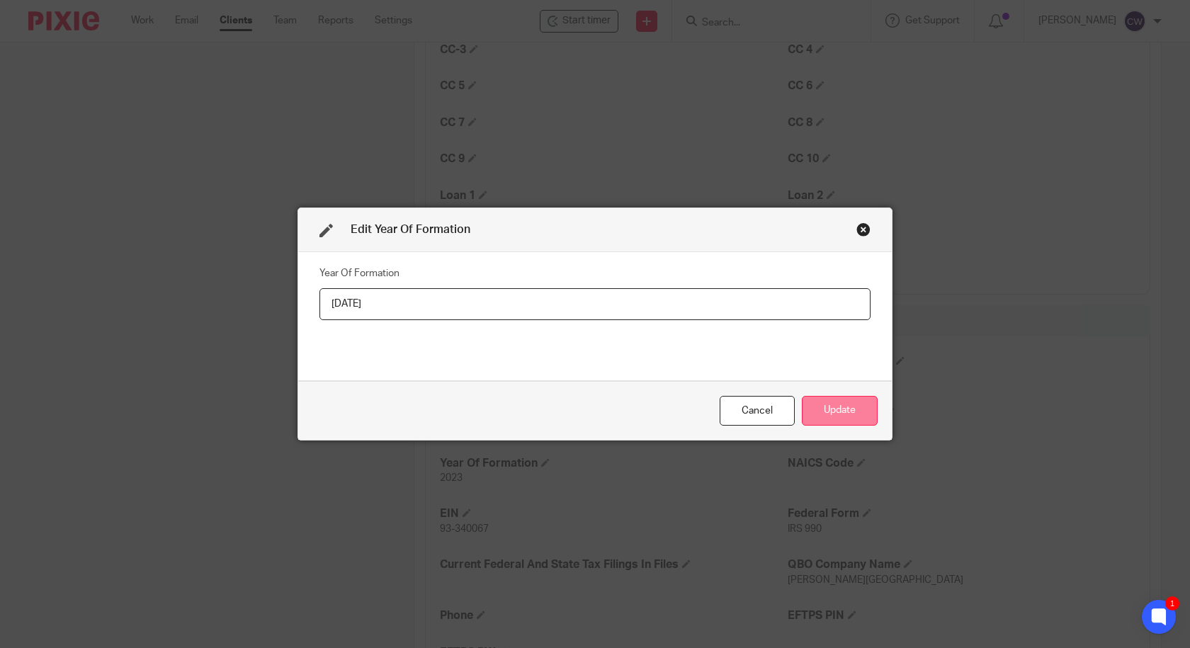
type input "09-19-2023"
click at [838, 404] on button "Update" at bounding box center [840, 411] width 76 height 30
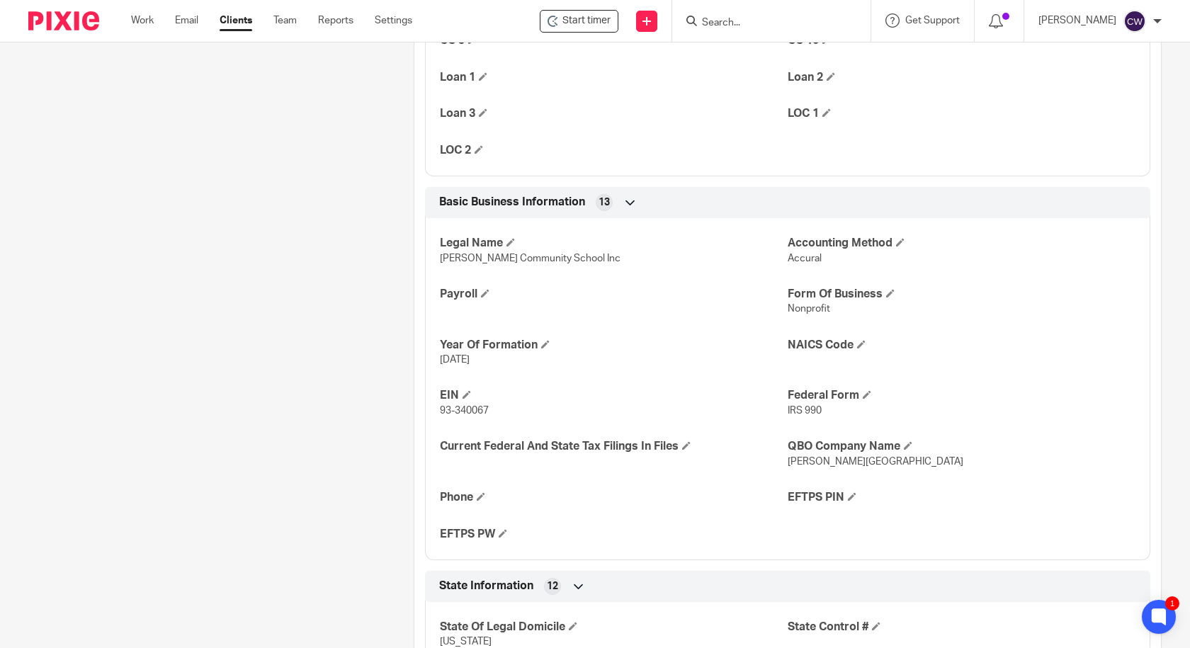
scroll to position [1652, 0]
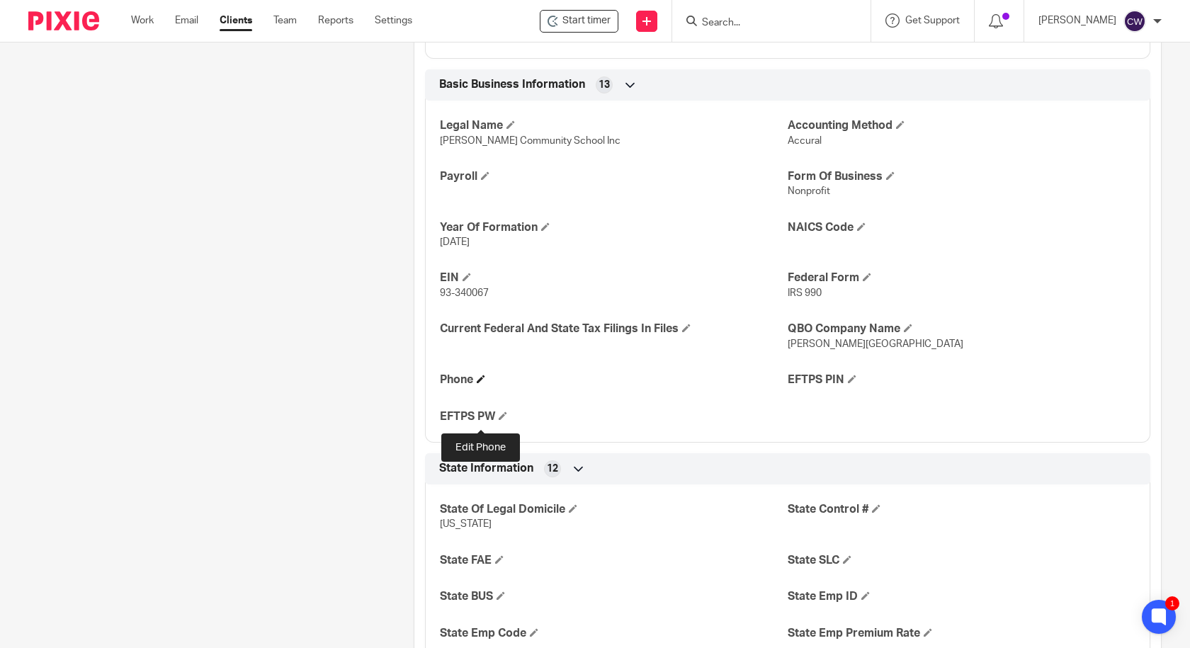
click at [482, 383] on span at bounding box center [481, 379] width 8 height 8
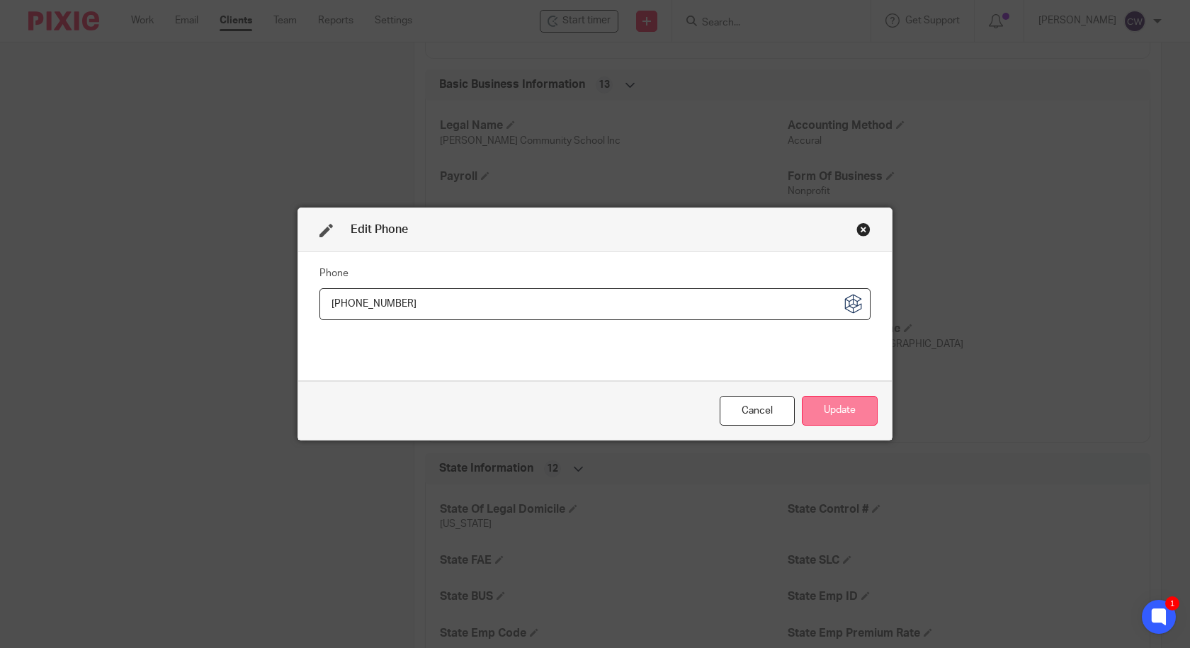
type input "865-456-1974"
click at [840, 416] on button "Update" at bounding box center [840, 411] width 76 height 30
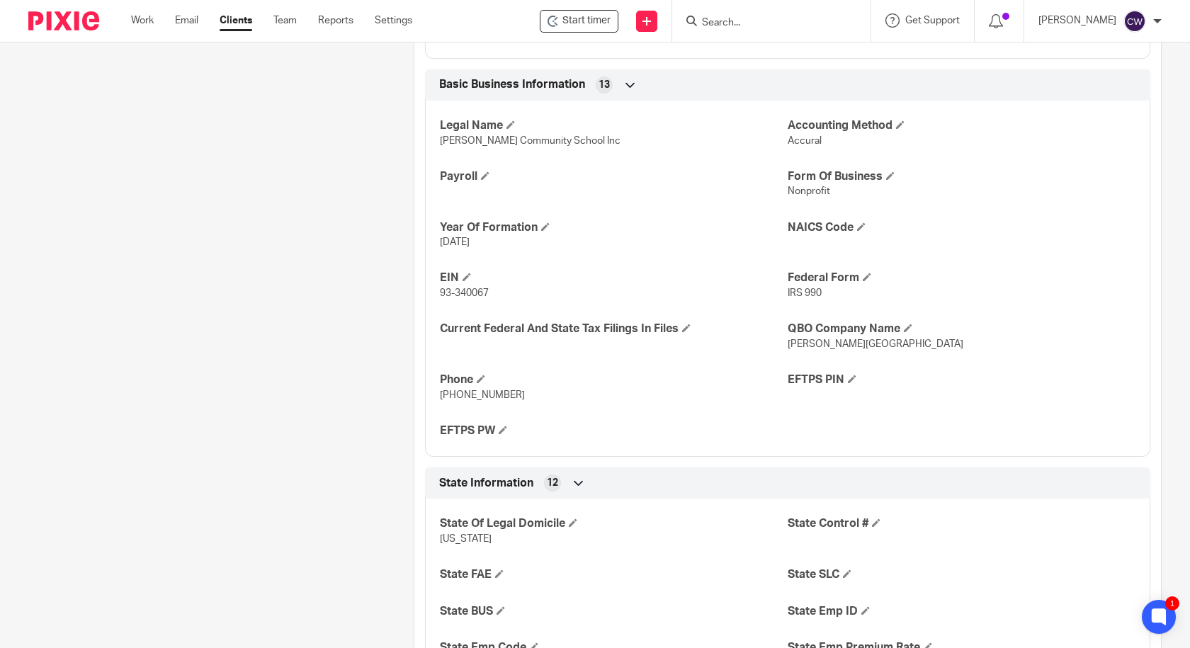
scroll to position [1770, 0]
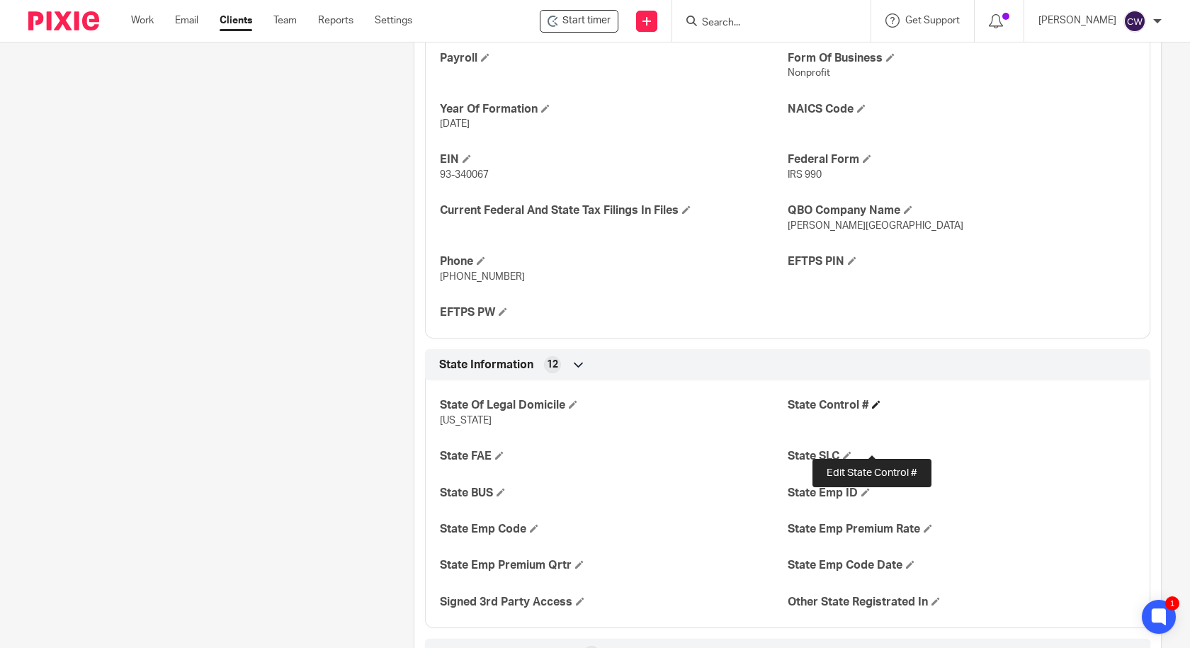
click at [872, 409] on span at bounding box center [876, 404] width 8 height 8
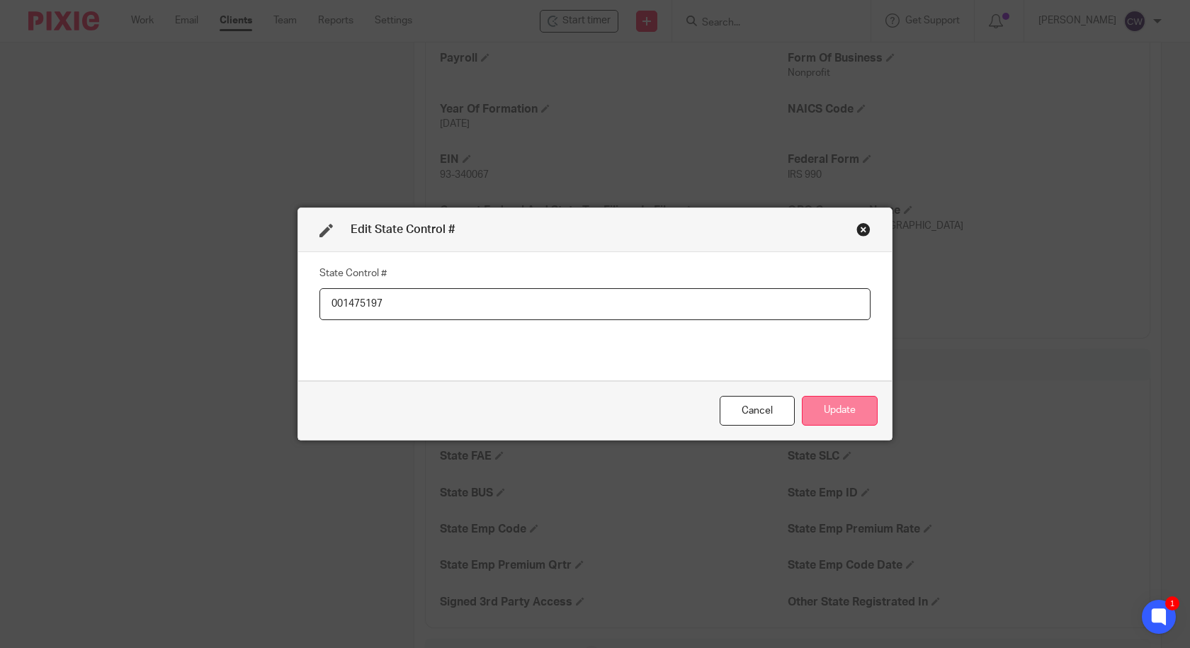
type input "001475197"
click at [839, 401] on button "Update" at bounding box center [840, 411] width 76 height 30
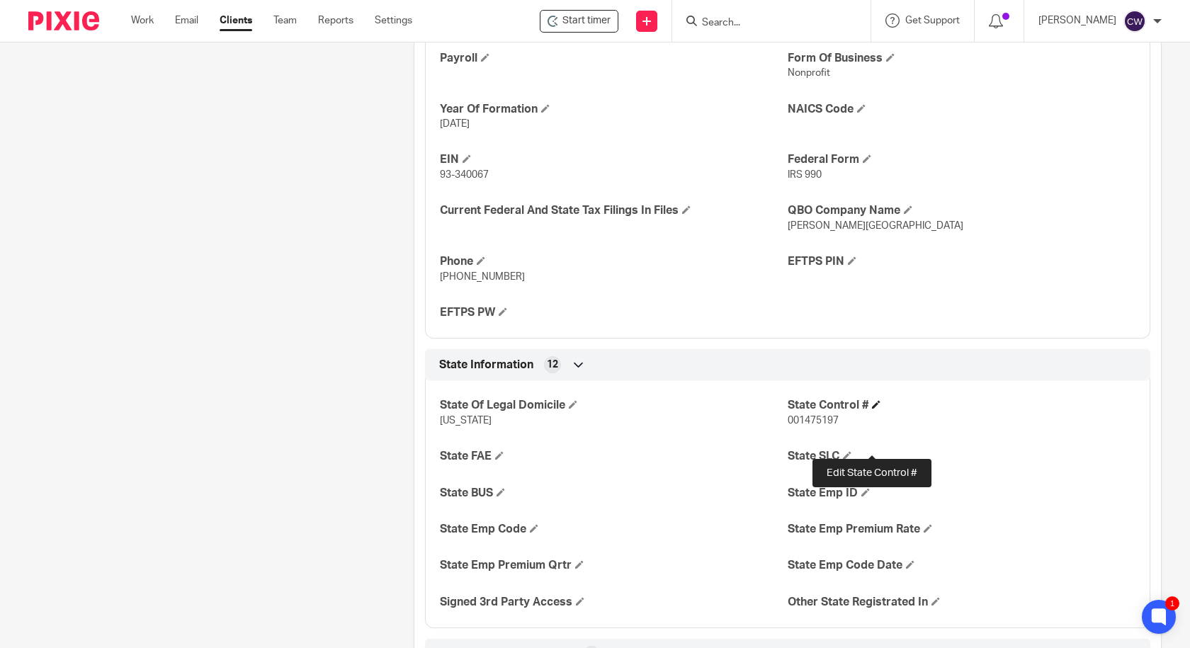
click at [872, 409] on span at bounding box center [876, 404] width 8 height 8
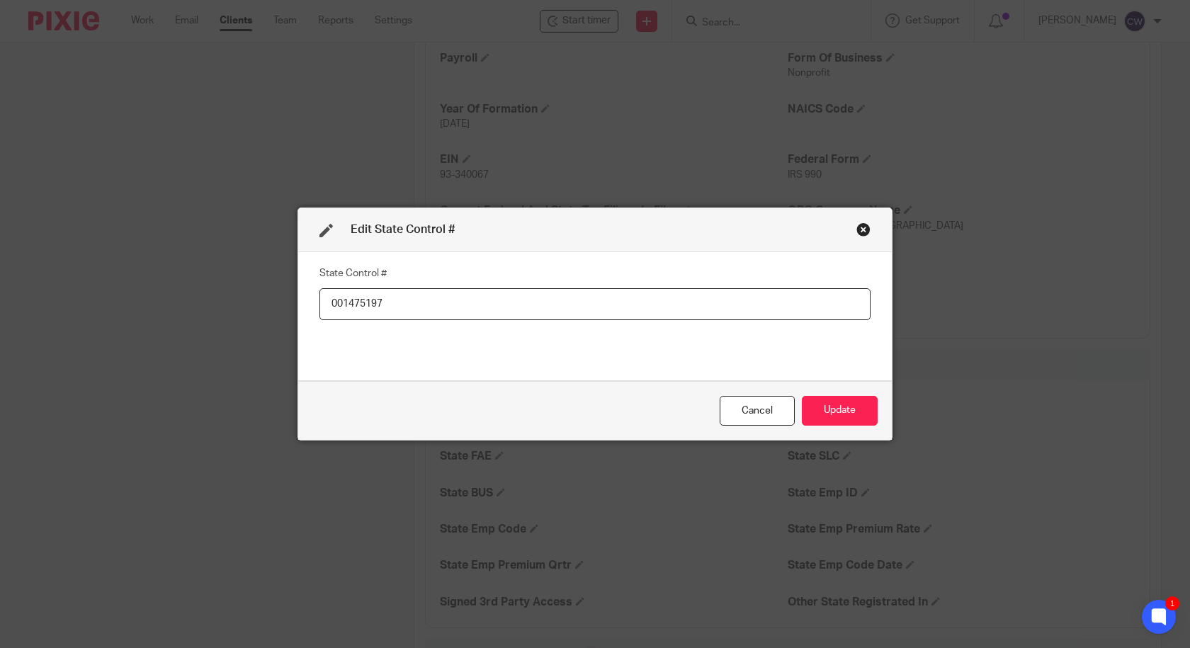
click at [411, 298] on input "001475197" at bounding box center [594, 304] width 551 height 32
type input "001475197 & CO51578"
click at [845, 406] on button "Update" at bounding box center [840, 411] width 76 height 30
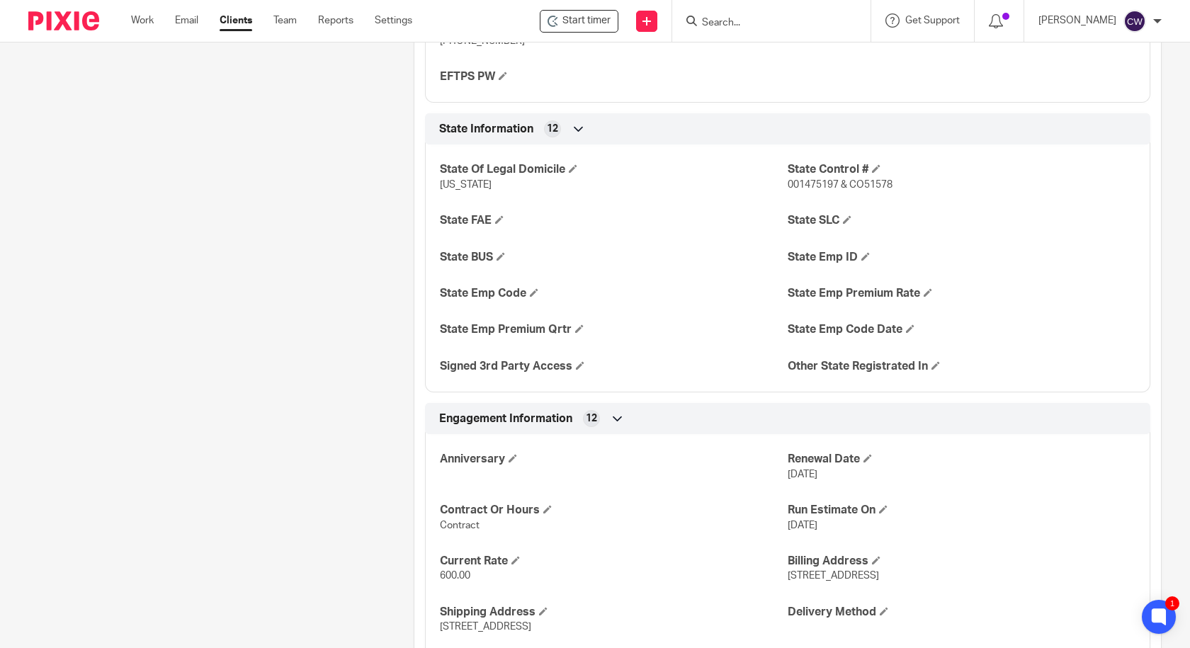
scroll to position [2124, 0]
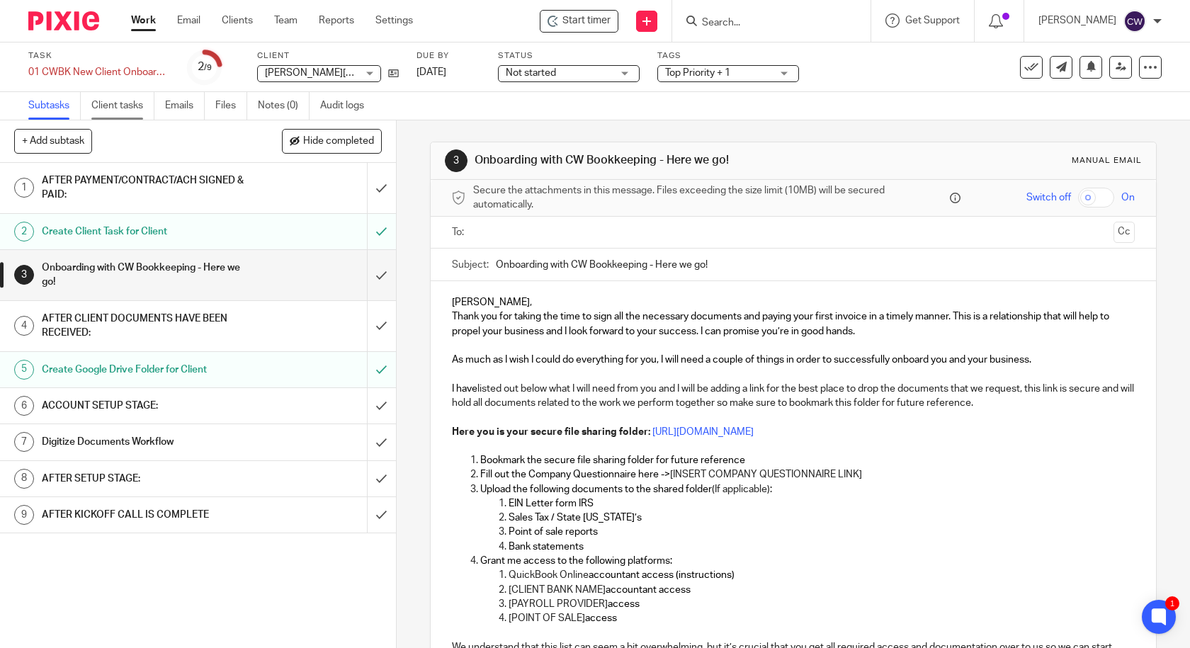
click at [130, 110] on link "Client tasks" at bounding box center [122, 106] width 63 height 28
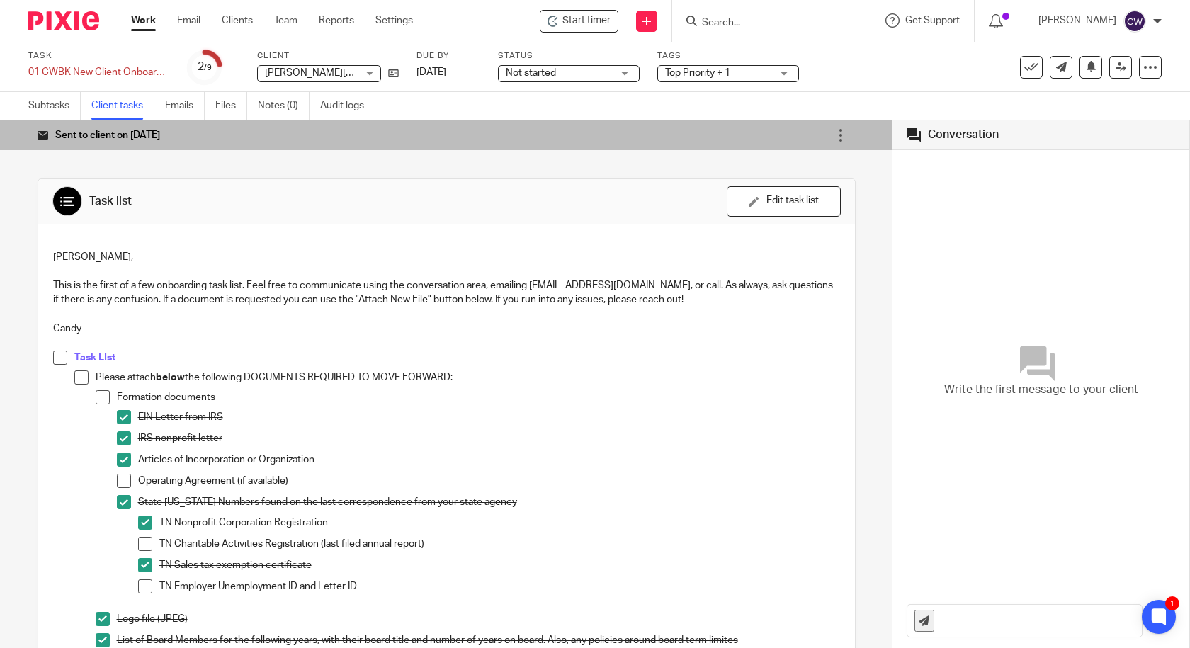
scroll to position [118, 0]
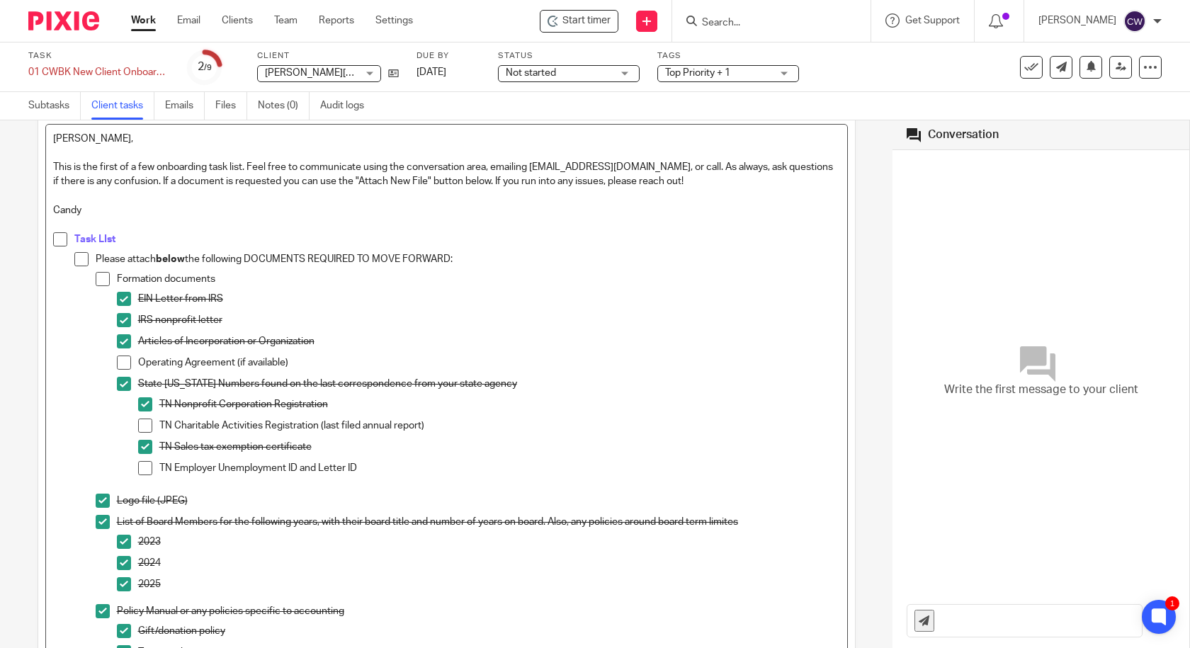
click at [142, 428] on span at bounding box center [145, 425] width 14 height 14
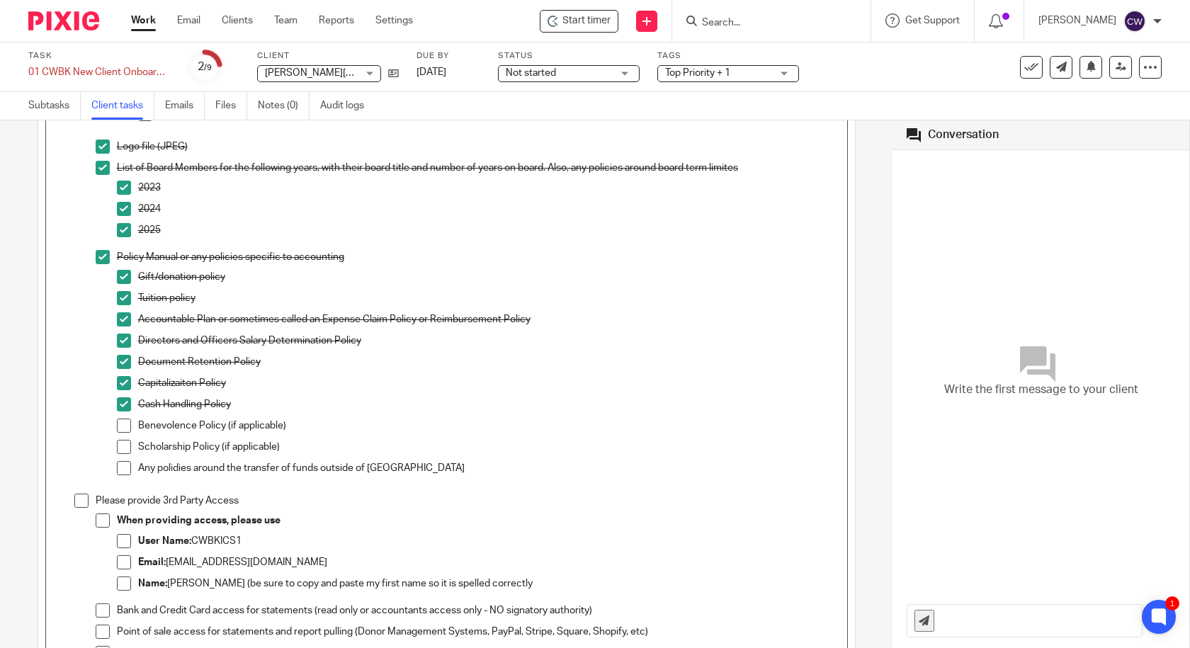
scroll to position [590, 0]
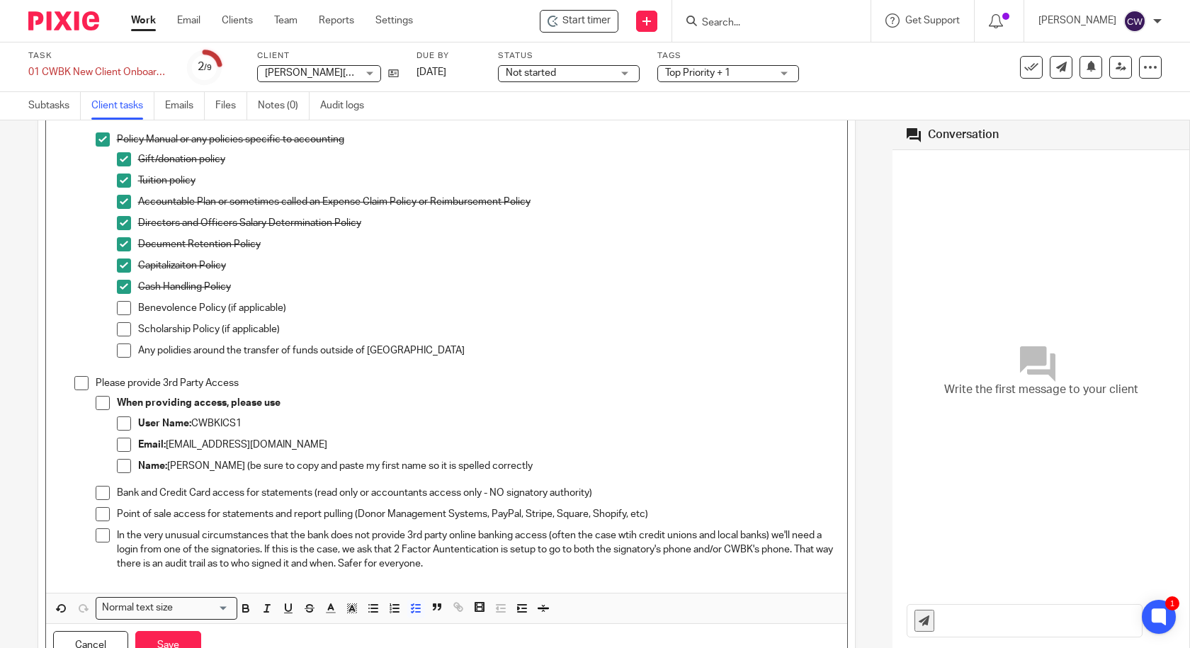
click at [457, 353] on p "Any polidies around the transfer of funds outside of [GEOGRAPHIC_DATA]" at bounding box center [489, 350] width 702 height 14
click at [123, 353] on span at bounding box center [124, 350] width 14 height 14
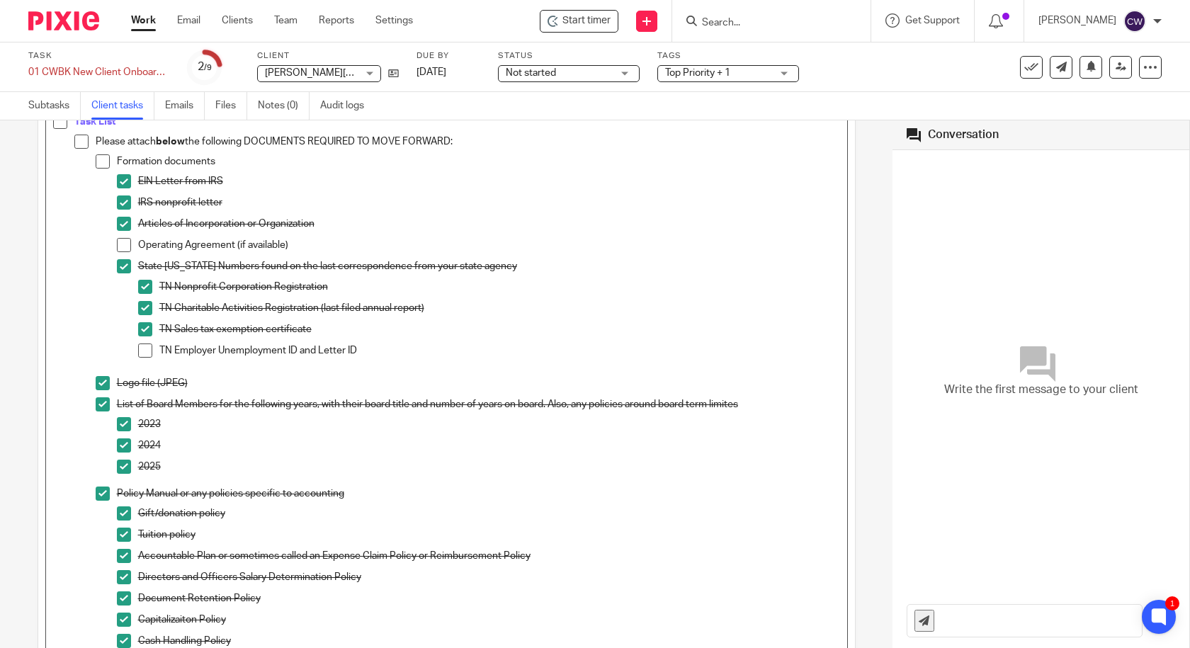
scroll to position [0, 0]
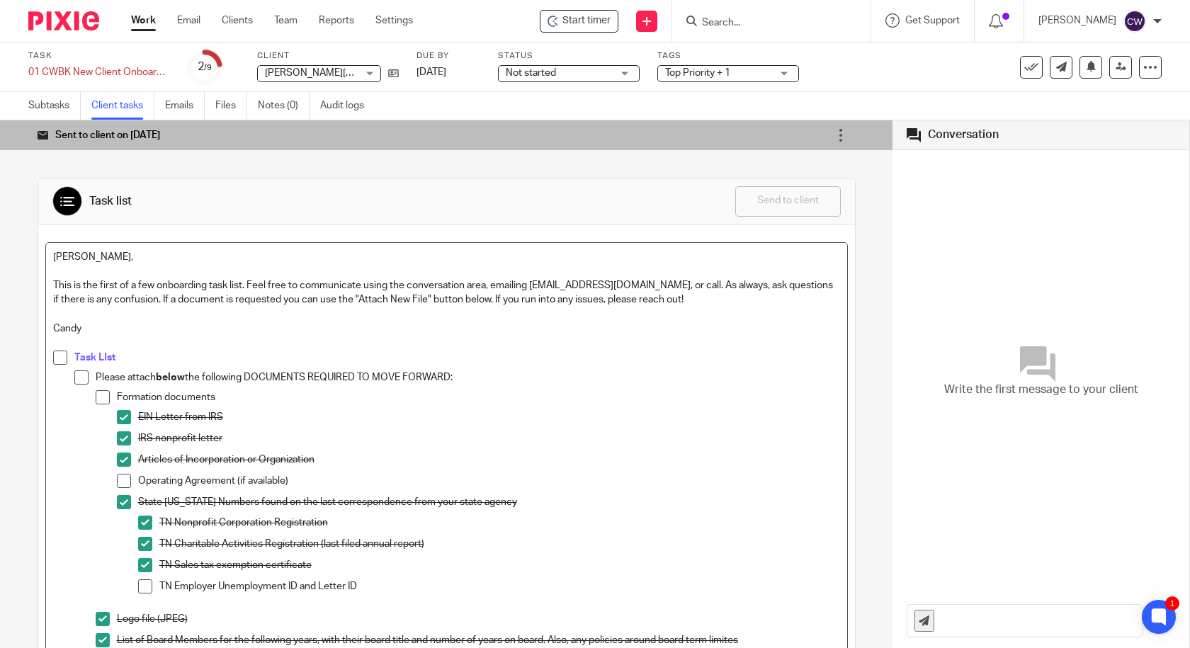
click at [1017, 399] on div "Write the first message to your client" at bounding box center [1040, 371] width 268 height 429
click at [969, 389] on span "Write the first message to your client" at bounding box center [1041, 390] width 194 height 16
click at [1162, 616] on icon at bounding box center [1158, 616] width 11 height 11
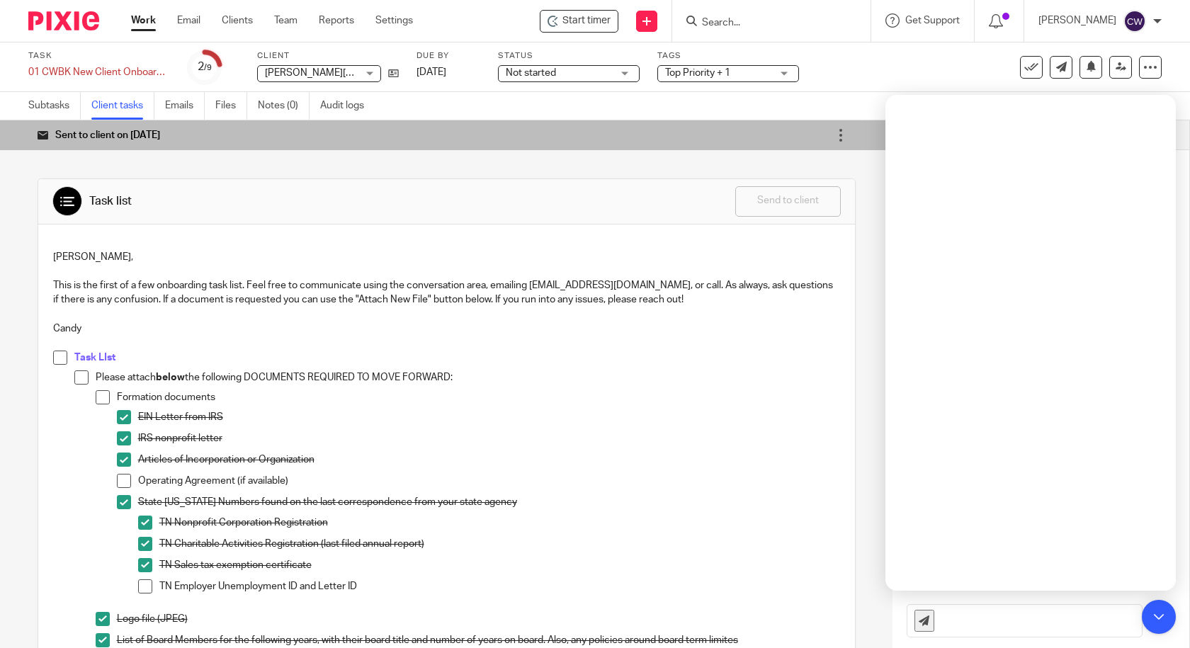
click at [840, 404] on div "Sent to client on [DATE] Re-send email Configure auto-reminders Sharing details…" at bounding box center [446, 384] width 892 height 528
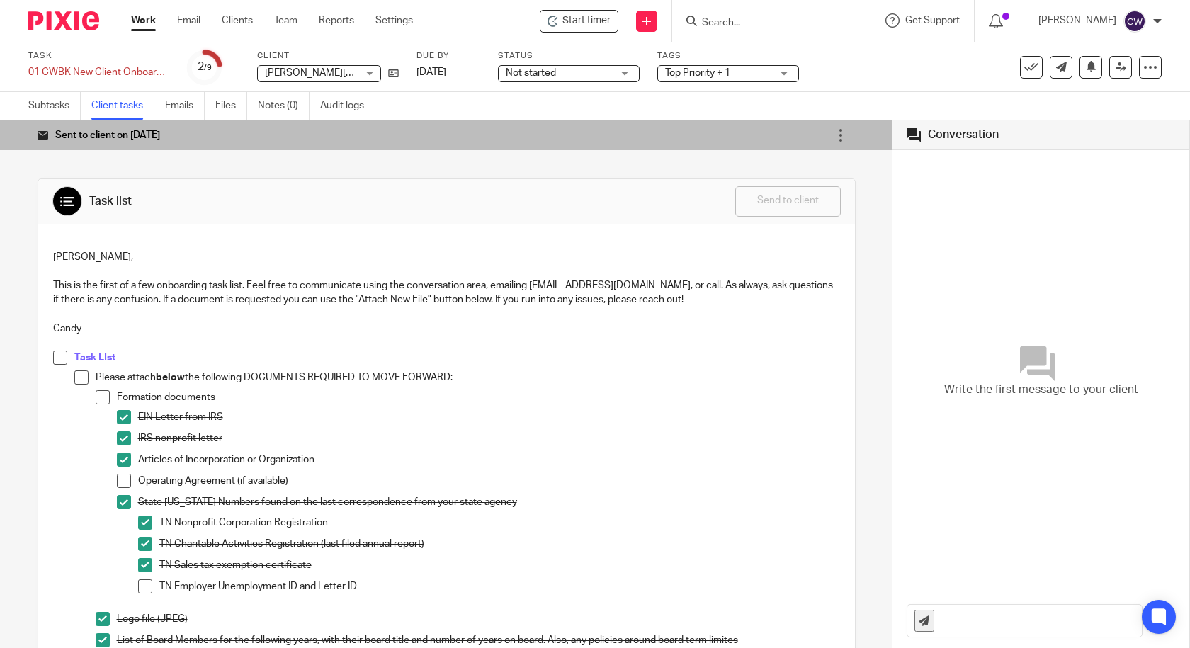
click at [947, 612] on input "text" at bounding box center [1041, 621] width 200 height 32
type input "[PERSON_NAME],"
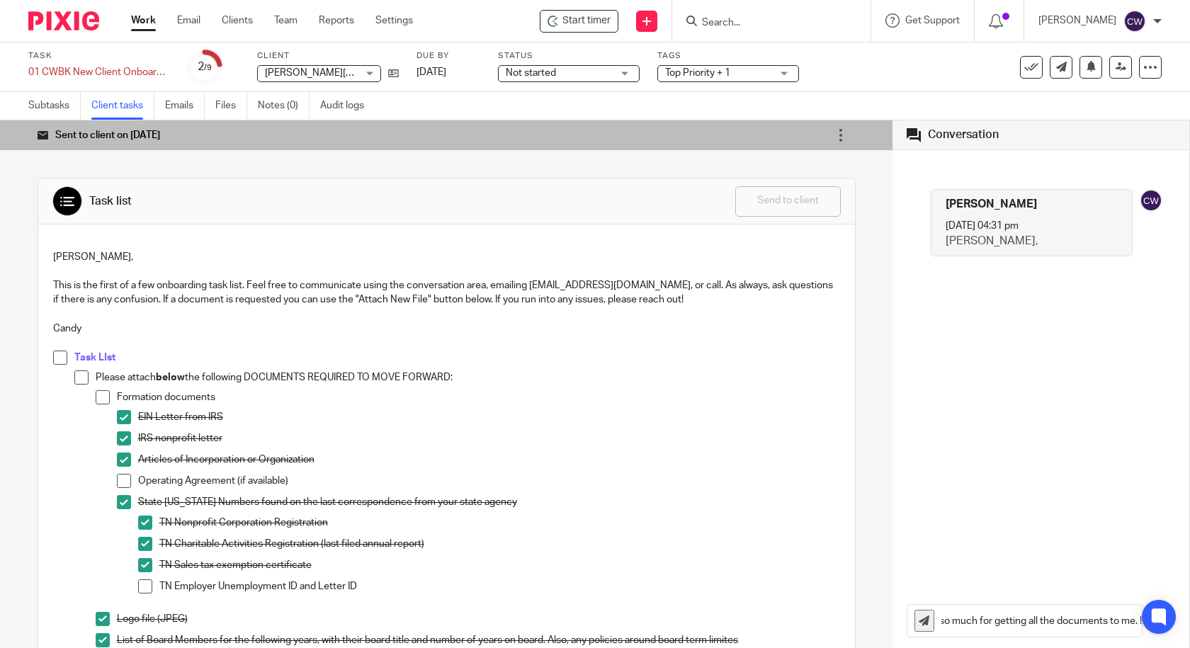
scroll to position [0, 39]
type input "Thanks so much for getting all the documents to me. !"
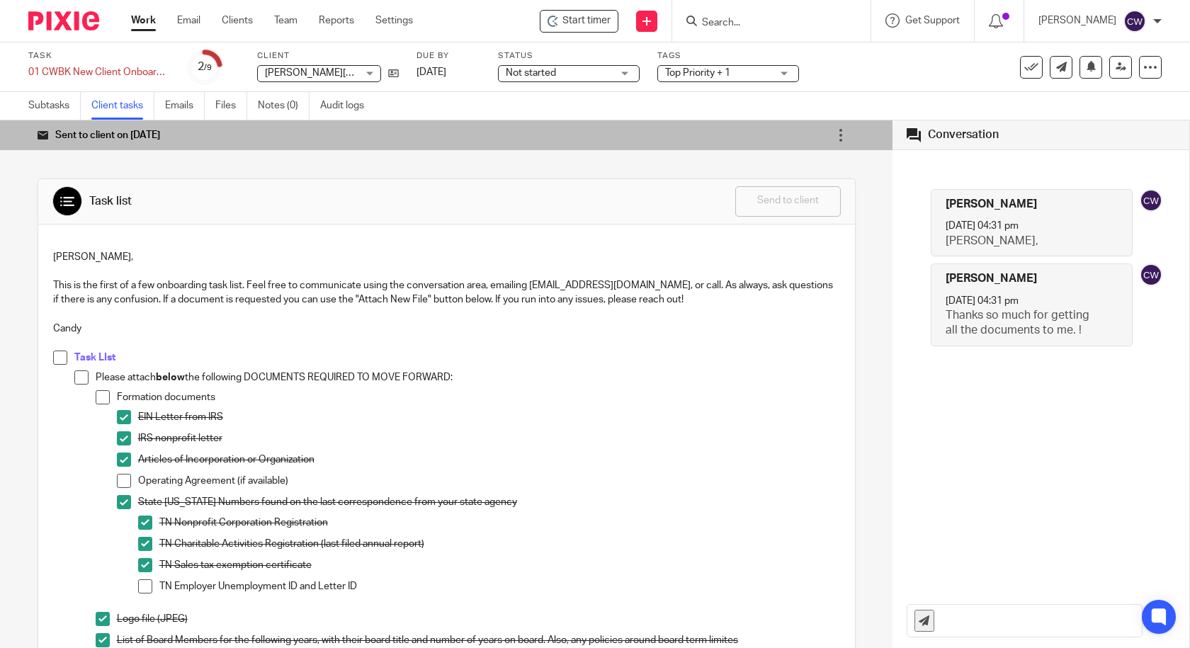
scroll to position [0, 0]
click at [586, 79] on span "Not started" at bounding box center [559, 73] width 106 height 15
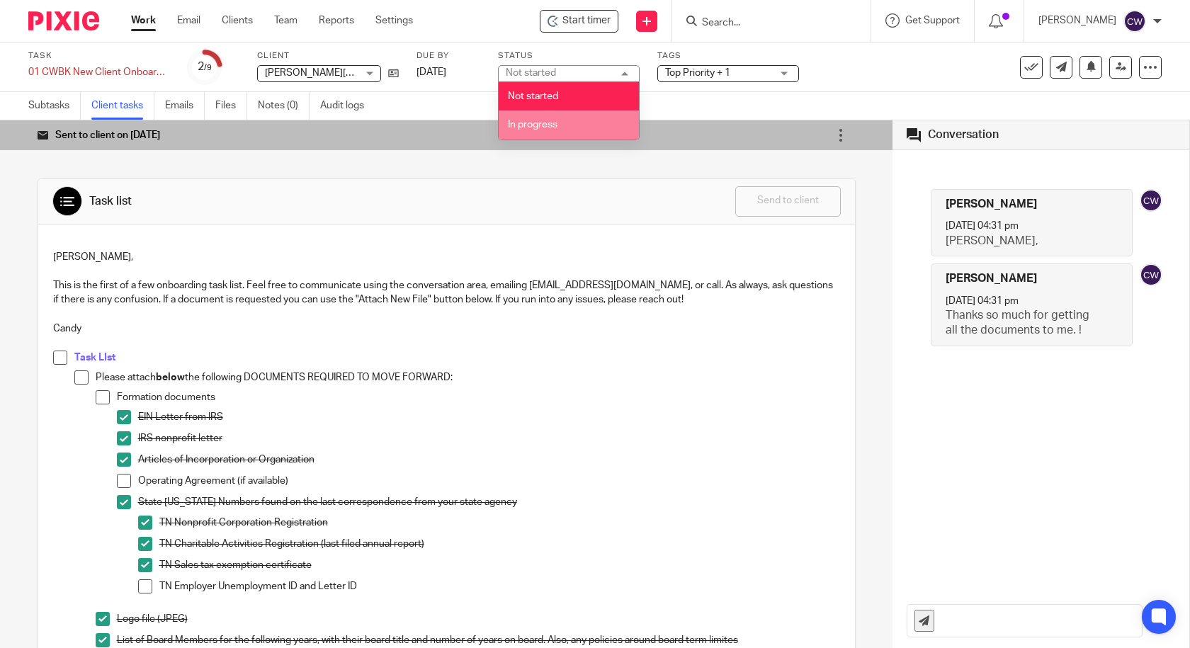
click at [544, 118] on li "In progress" at bounding box center [568, 124] width 140 height 29
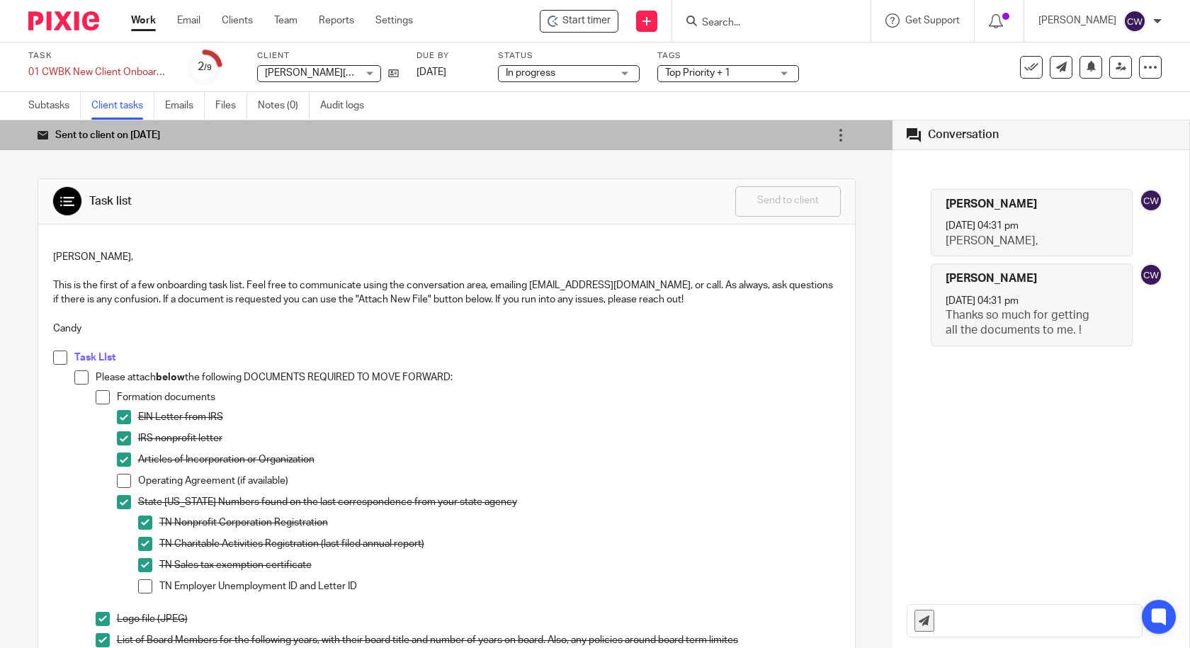
click at [954, 625] on input "text" at bounding box center [1041, 621] width 200 height 32
type input "Please check out my calendar to get on it for a"
click at [851, 228] on div "Sent to client on [DATE] Re-send email Configure auto-reminders Sharing details…" at bounding box center [446, 384] width 892 height 528
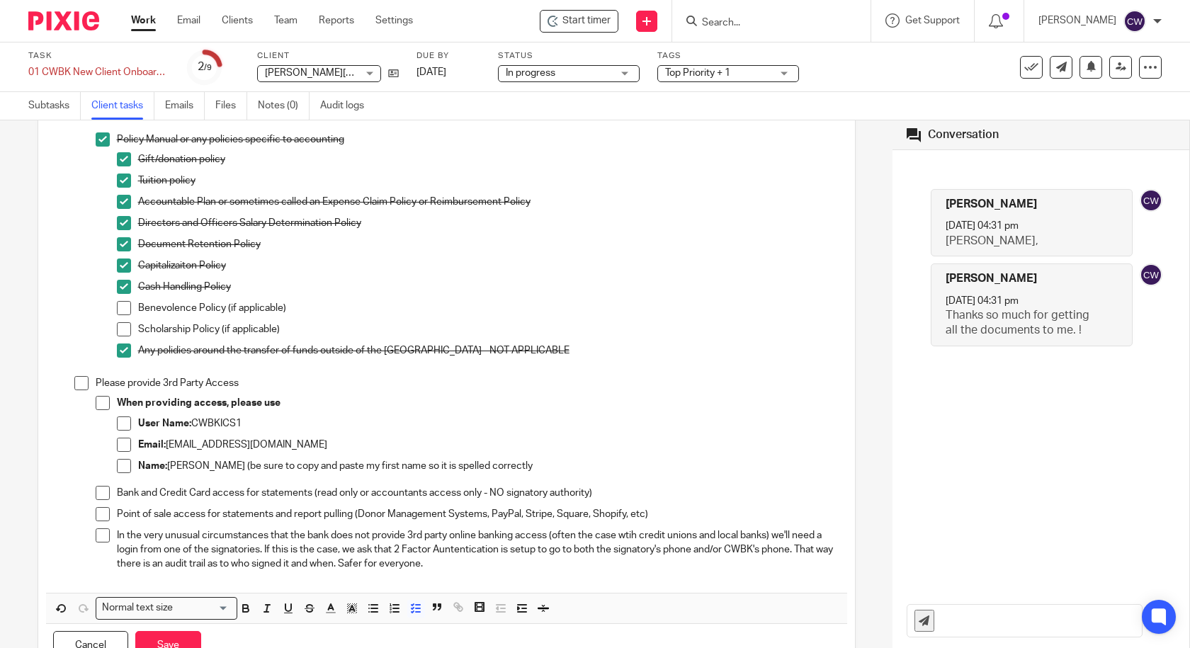
scroll to position [826, 0]
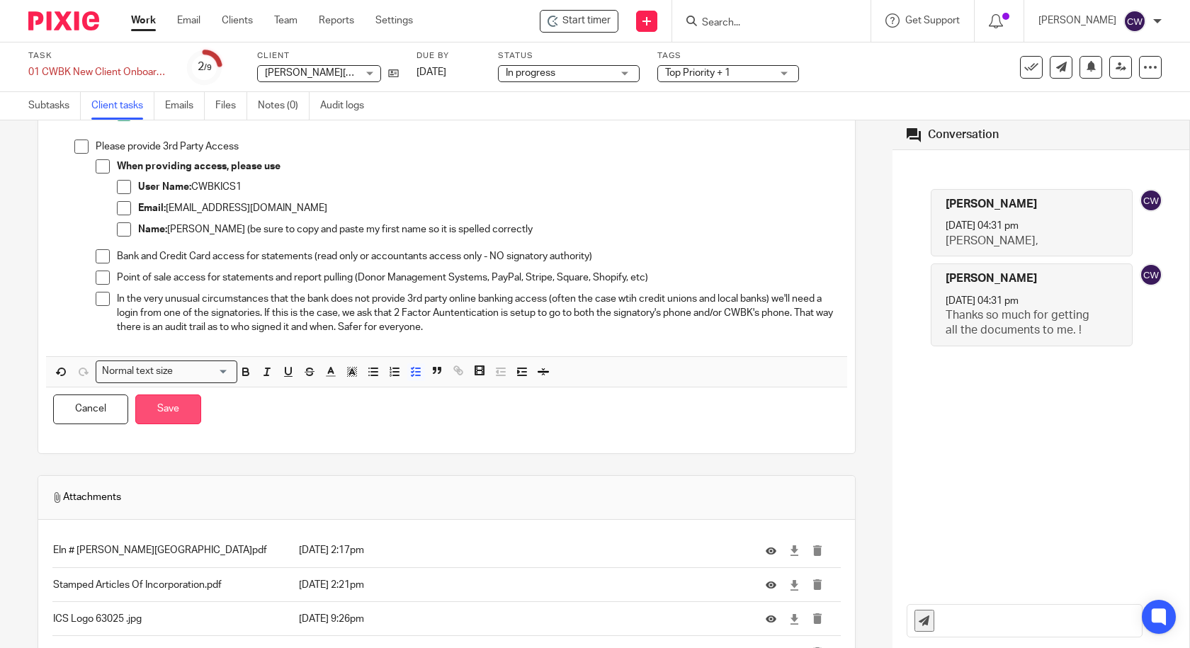
click at [178, 414] on button "Save" at bounding box center [168, 409] width 66 height 30
